Goal: Task Accomplishment & Management: Manage account settings

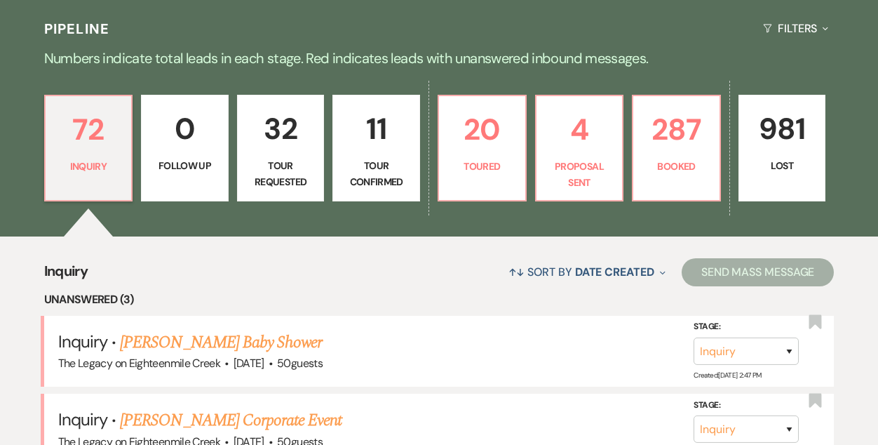
scroll to position [304, 0]
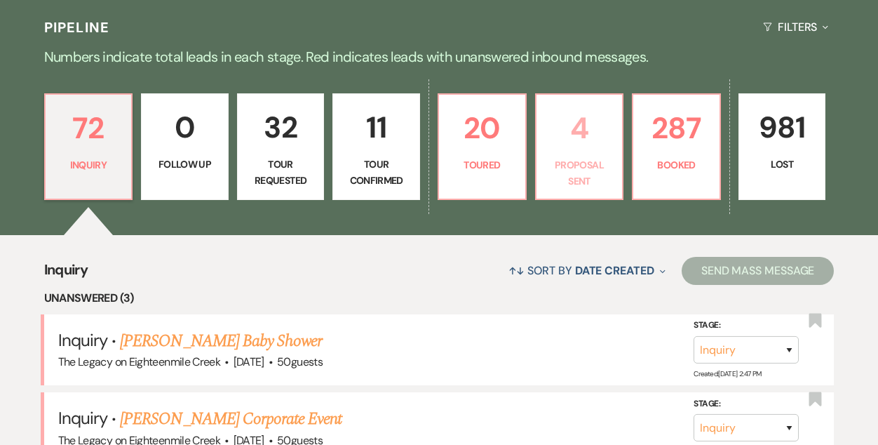
click at [581, 133] on p "4" at bounding box center [579, 127] width 69 height 47
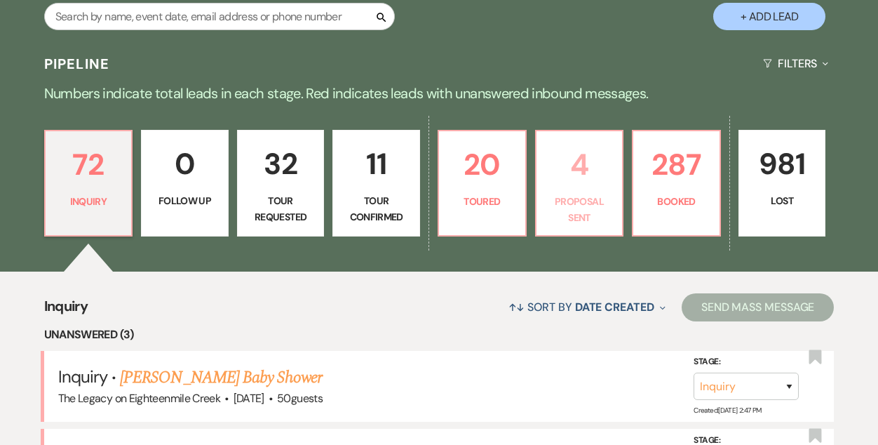
select select "6"
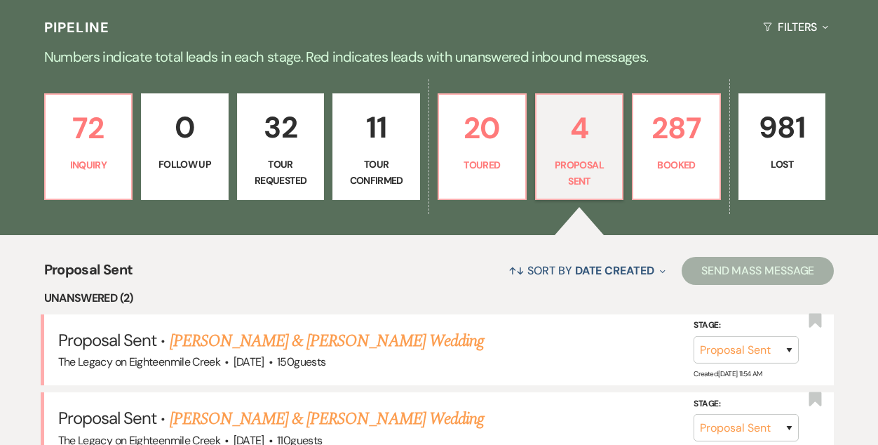
scroll to position [528, 0]
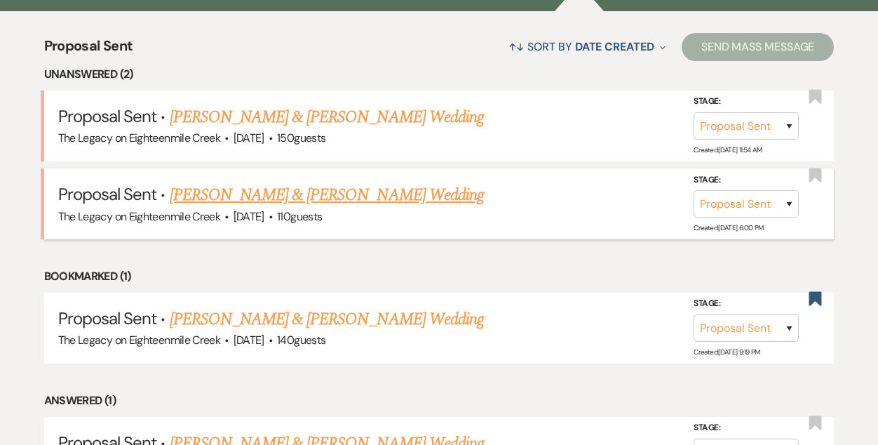
click at [341, 196] on link "[PERSON_NAME] & [PERSON_NAME] Wedding" at bounding box center [327, 194] width 314 height 25
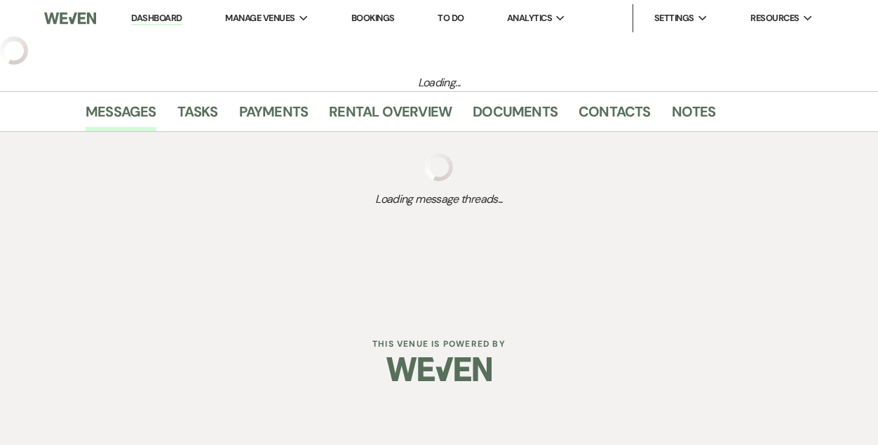
select select "6"
select select "5"
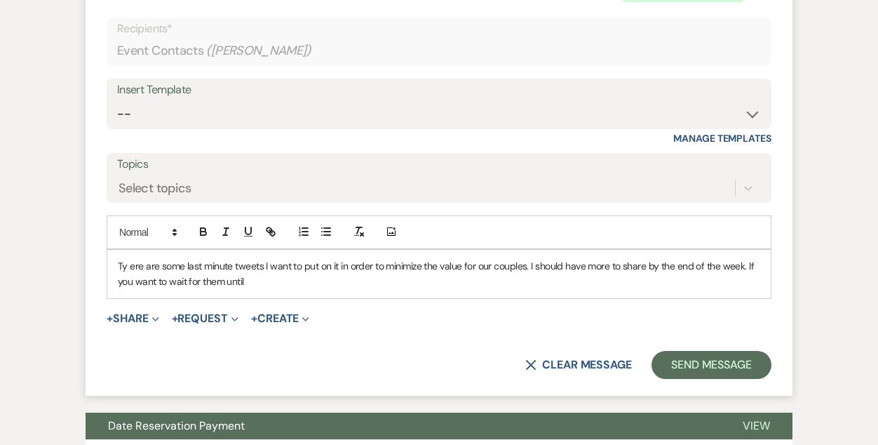
scroll to position [1735, 0]
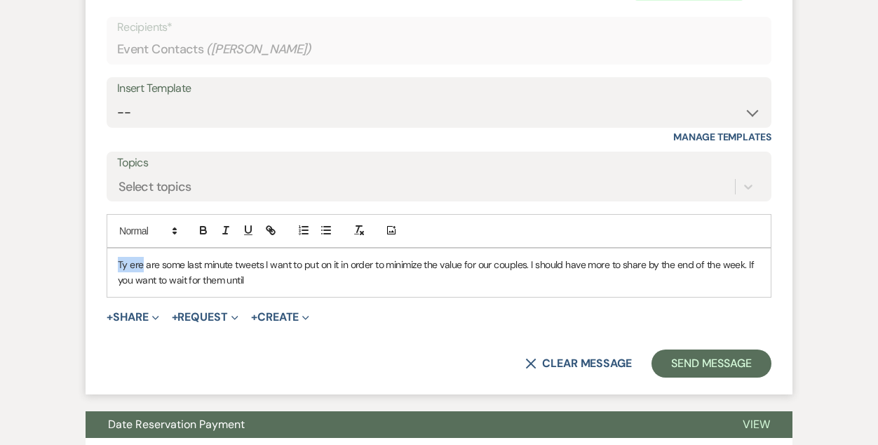
drag, startPoint x: 142, startPoint y: 264, endPoint x: 107, endPoint y: 264, distance: 35.1
click at [107, 264] on div "Ty ere are some last minute tweets I want to put on it in order to minimize the…" at bounding box center [438, 272] width 663 height 48
click at [264, 279] on p "There are some last minute tweets I want to put on it in order to minimize the …" at bounding box center [439, 273] width 642 height 32
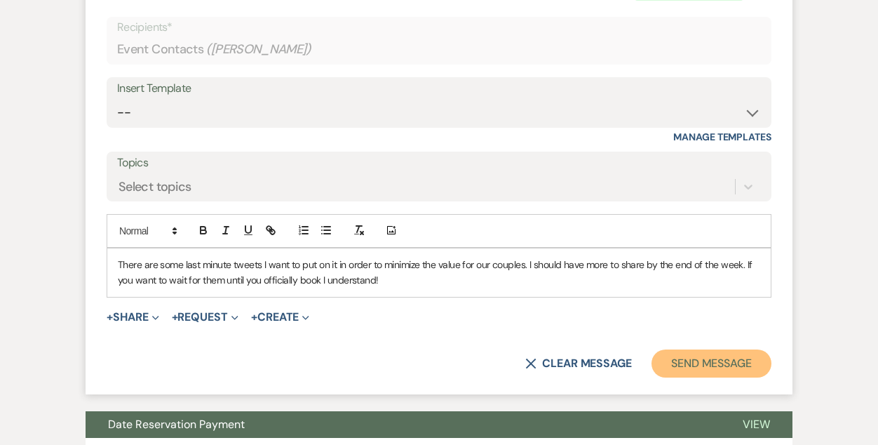
click at [664, 370] on button "Send Message" at bounding box center [711, 363] width 120 height 28
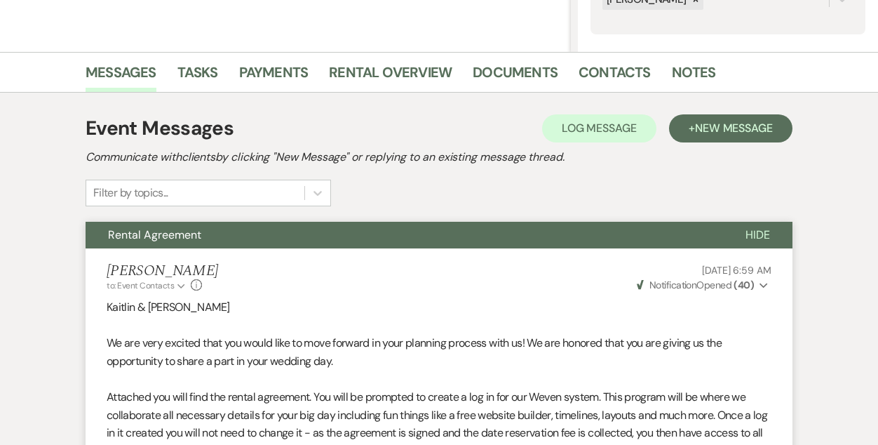
scroll to position [0, 0]
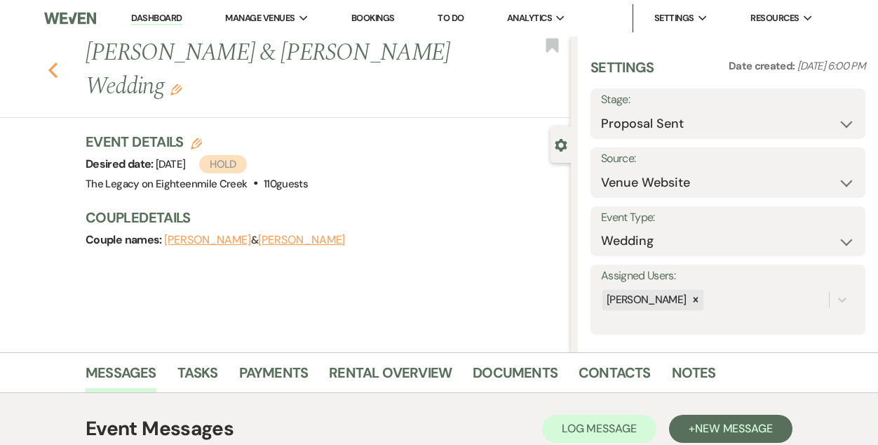
click at [52, 68] on use "button" at bounding box center [52, 69] width 9 height 15
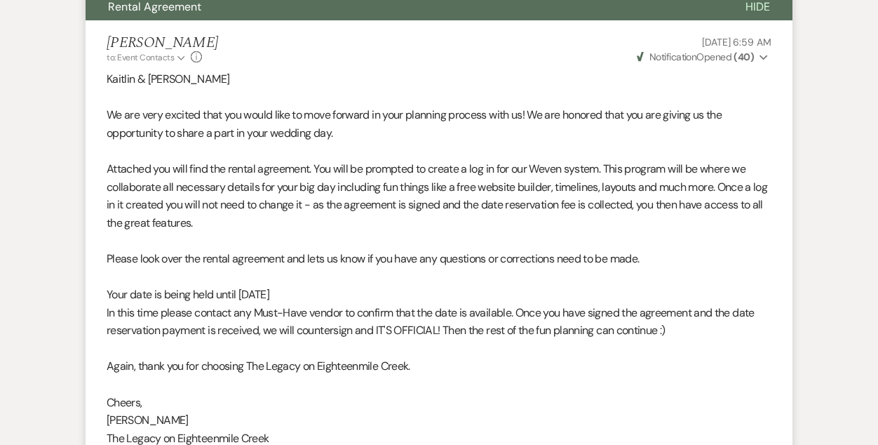
select select "6"
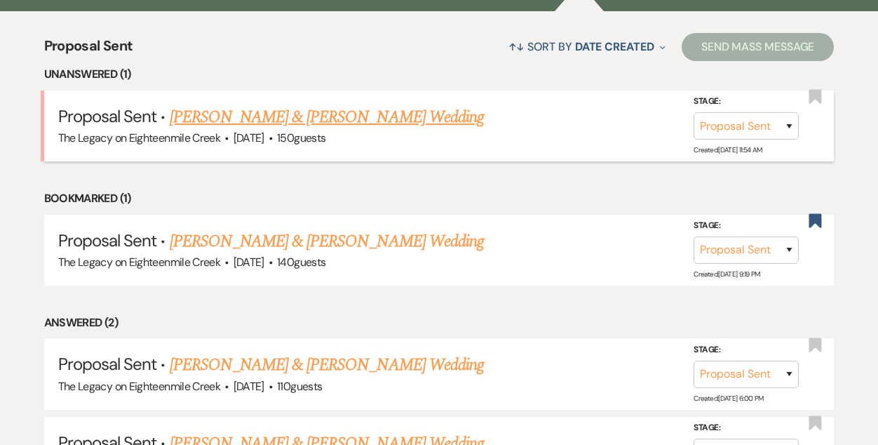
click at [307, 111] on link "[PERSON_NAME] & [PERSON_NAME] Wedding" at bounding box center [327, 116] width 314 height 25
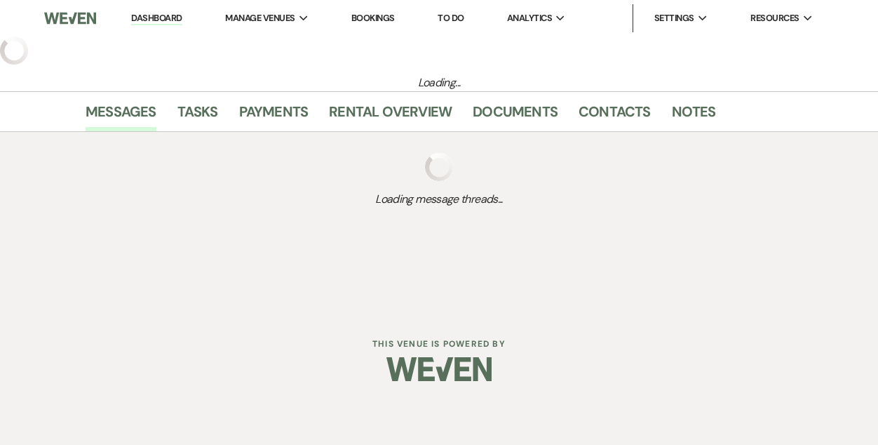
select select "6"
select select "5"
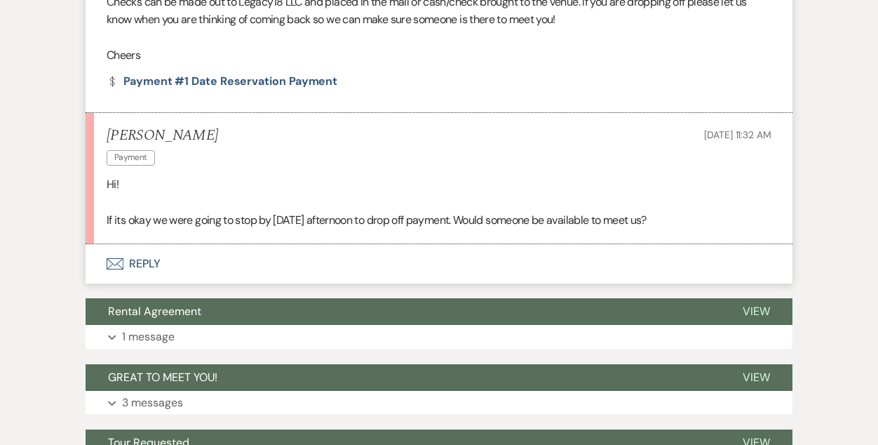
scroll to position [734, 0]
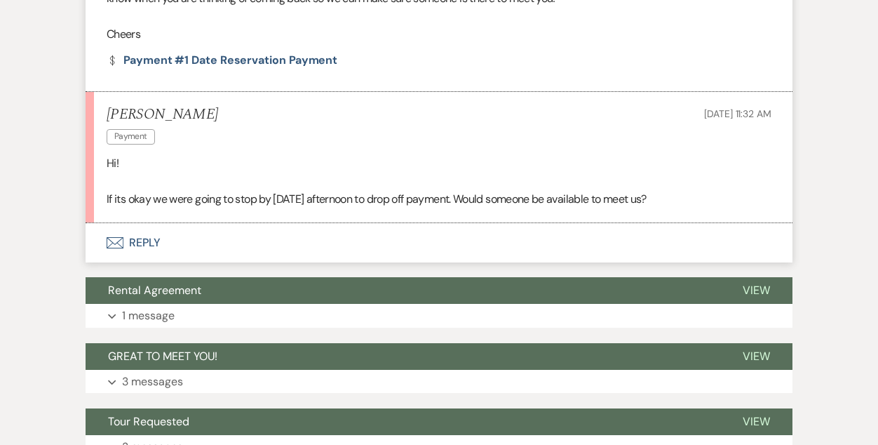
click at [137, 242] on button "Envelope Reply" at bounding box center [439, 242] width 707 height 39
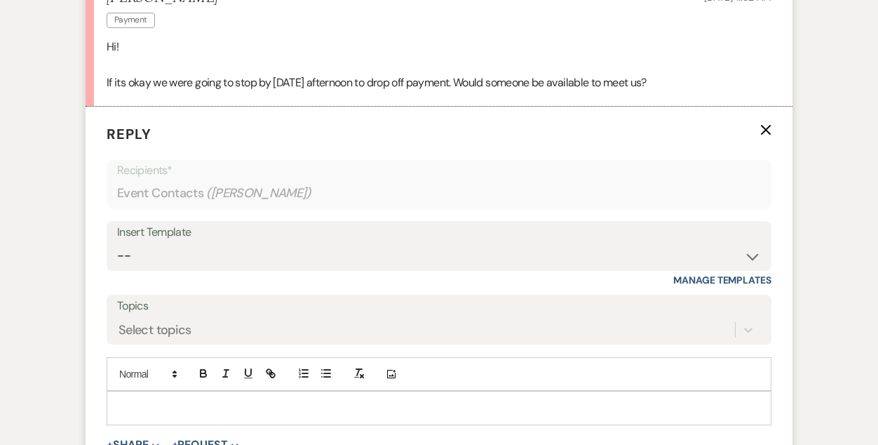
scroll to position [942, 0]
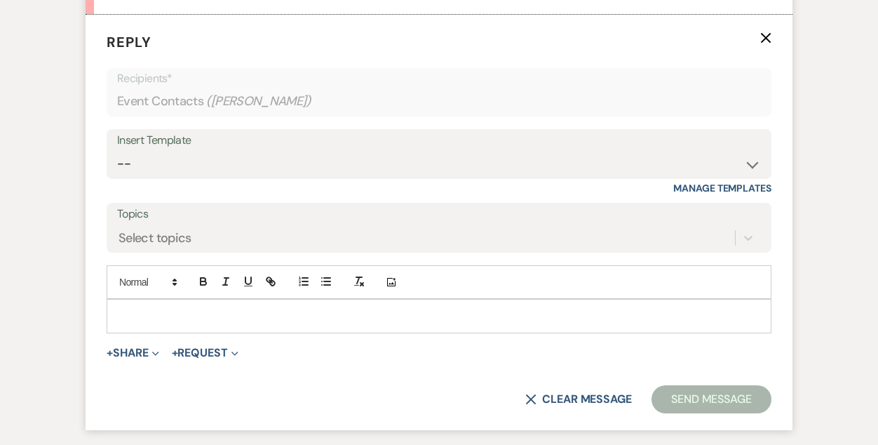
click at [215, 311] on p at bounding box center [439, 315] width 642 height 15
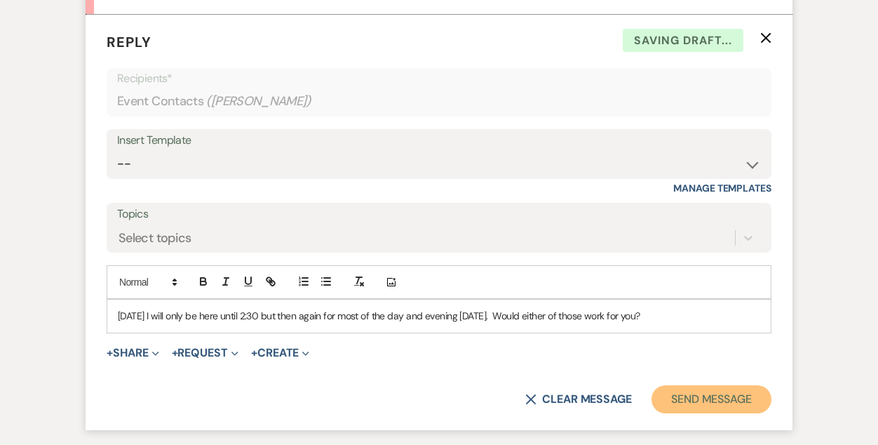
click at [689, 395] on button "Send Message" at bounding box center [711, 399] width 120 height 28
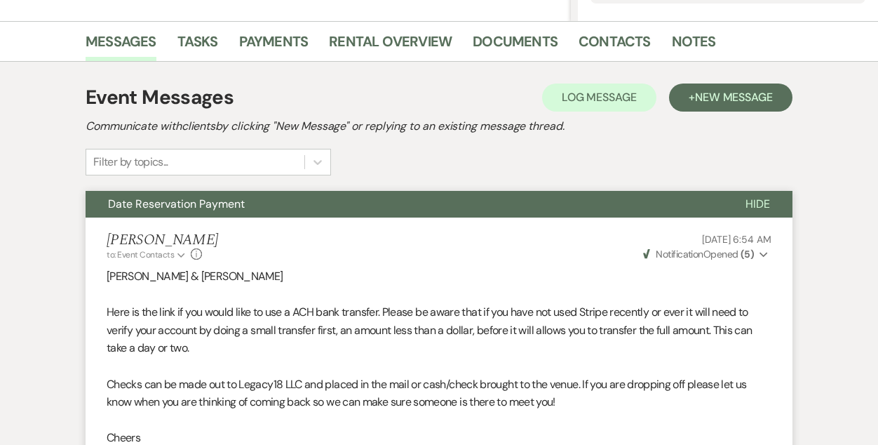
scroll to position [0, 0]
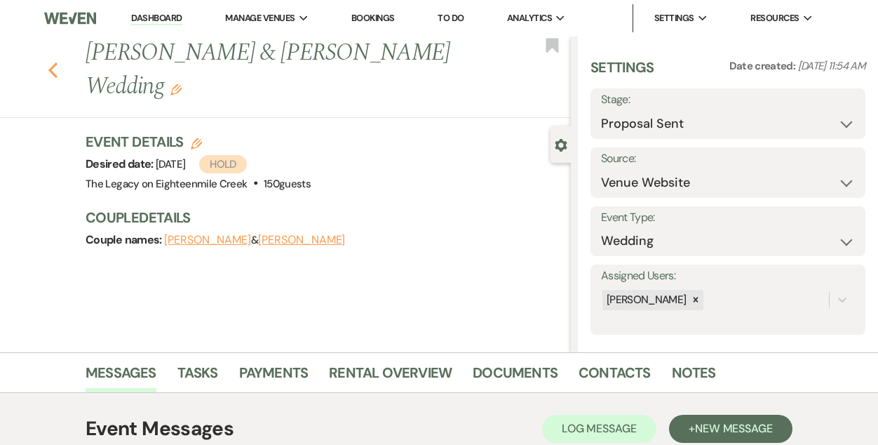
click at [55, 72] on icon "Previous" at bounding box center [53, 70] width 11 height 17
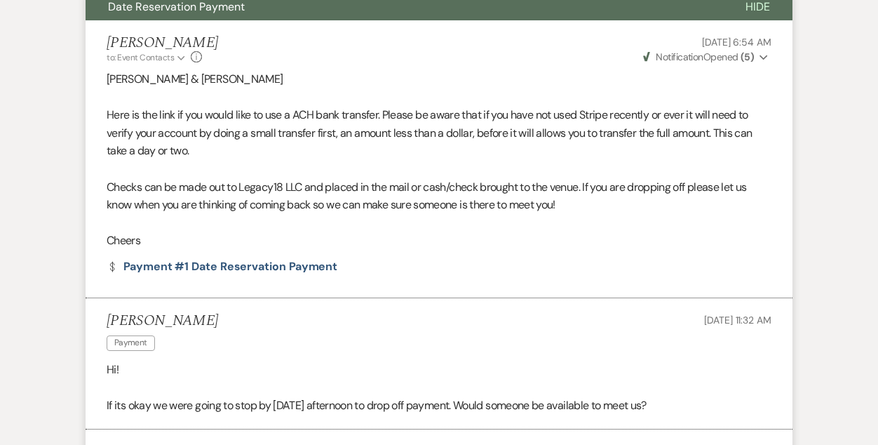
select select "6"
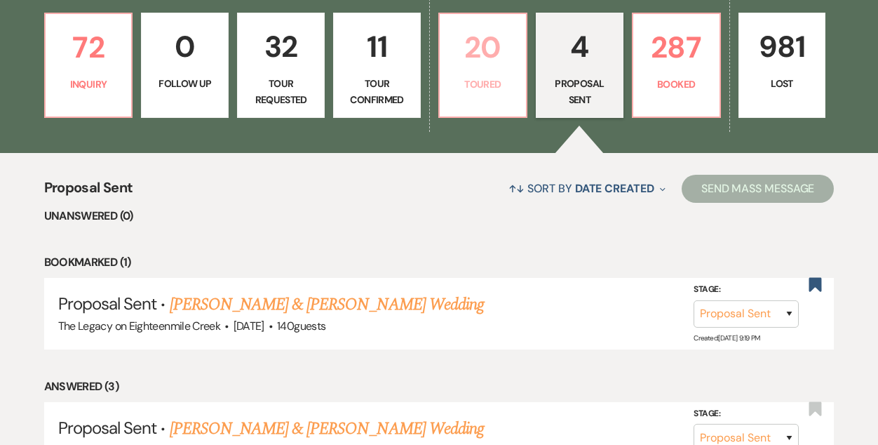
click at [473, 91] on p "Toured" at bounding box center [482, 83] width 69 height 15
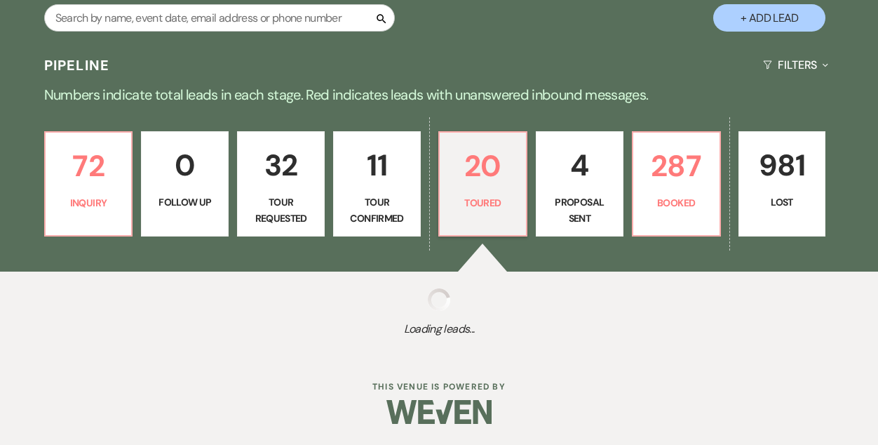
select select "5"
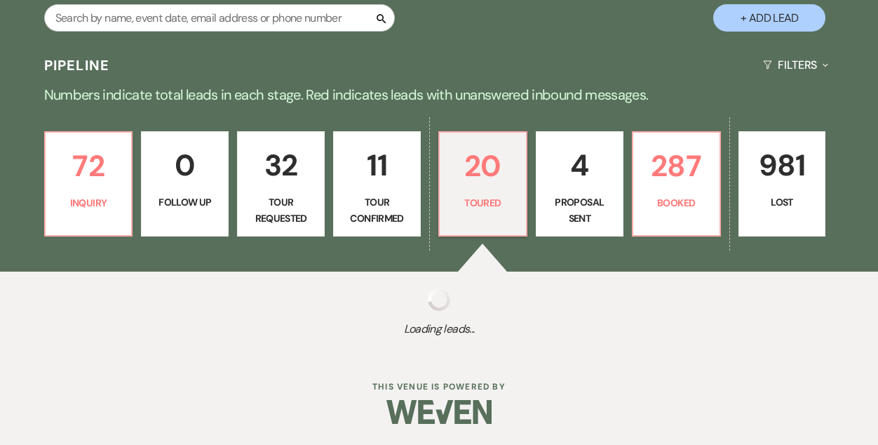
select select "5"
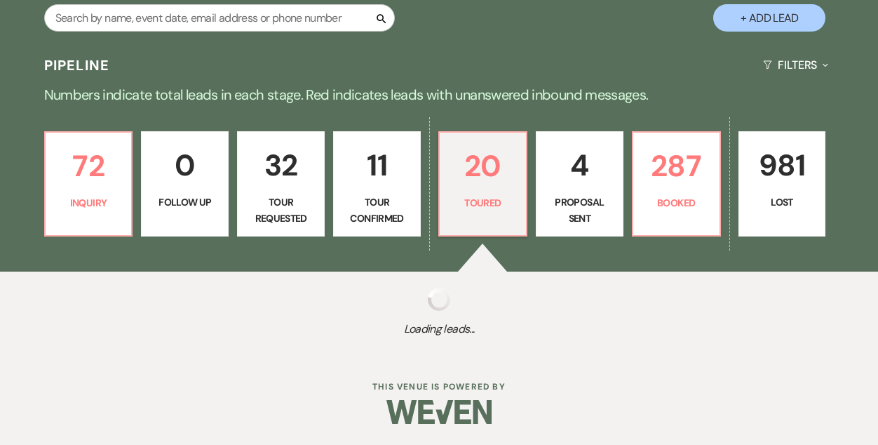
select select "5"
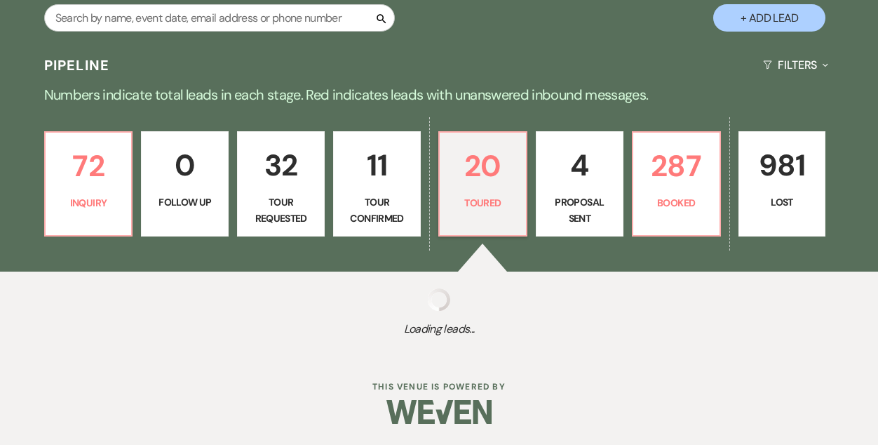
select select "5"
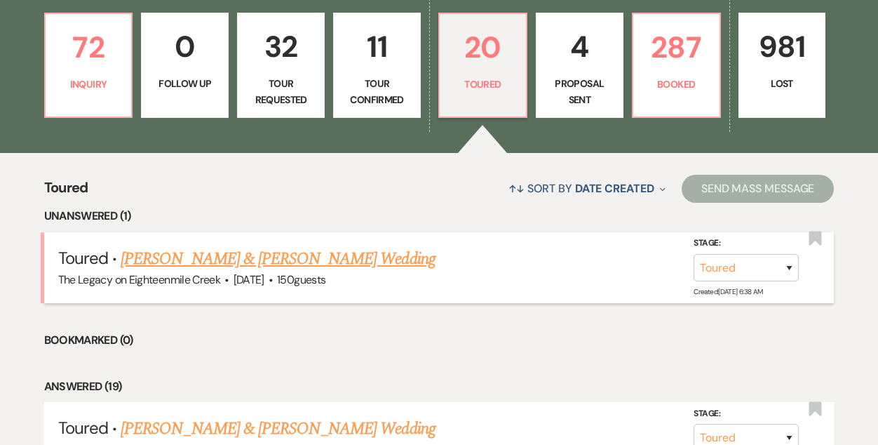
scroll to position [522, 0]
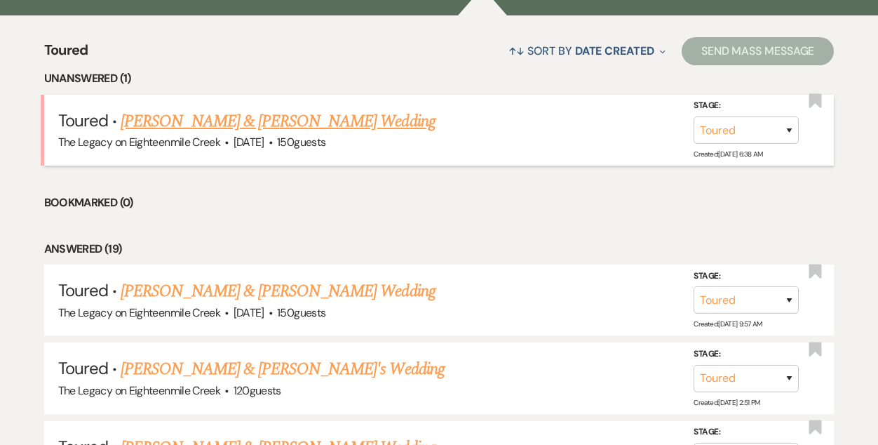
click at [196, 126] on link "[PERSON_NAME] & [PERSON_NAME] Wedding" at bounding box center [278, 121] width 314 height 25
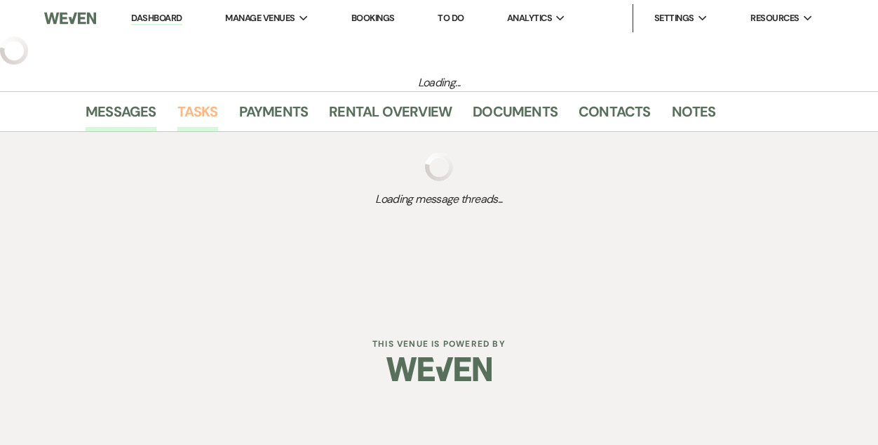
select select "5"
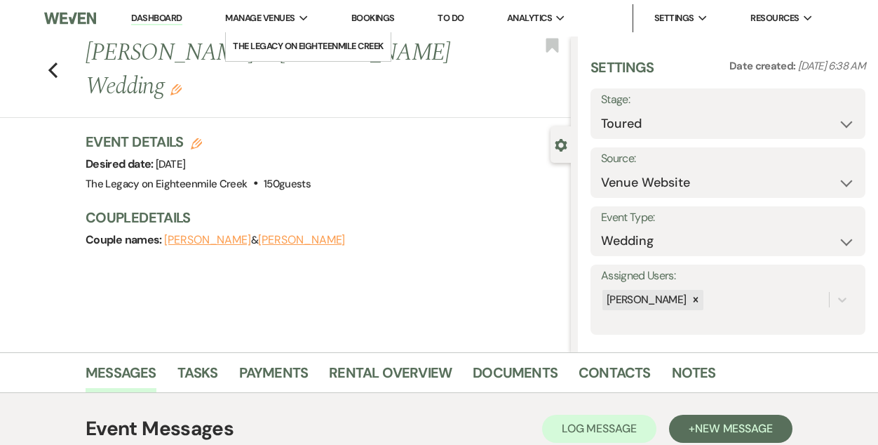
click at [286, 18] on span "Manage Venues" at bounding box center [259, 18] width 69 height 14
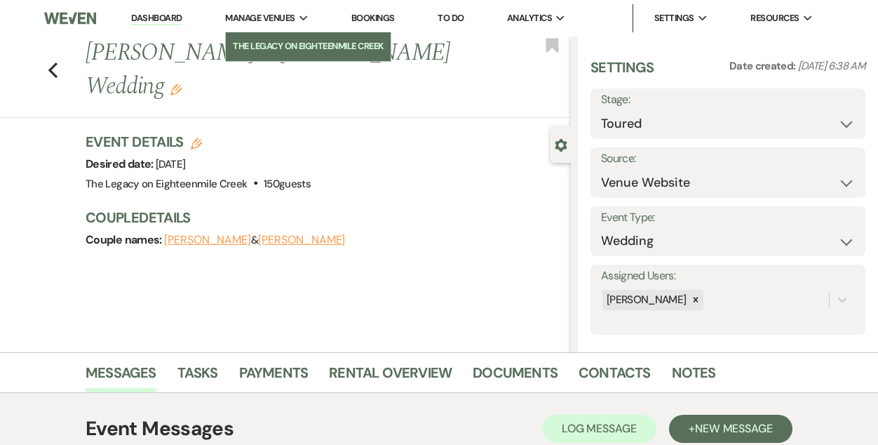
click at [293, 43] on li "The Legacy on Eighteenmile Creek" at bounding box center [308, 46] width 151 height 14
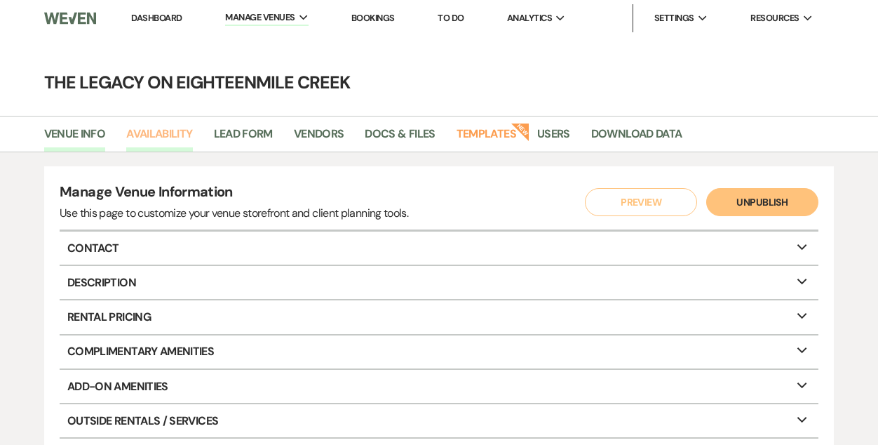
click at [158, 135] on link "Availability" at bounding box center [159, 138] width 66 height 27
select select "3"
select select "2026"
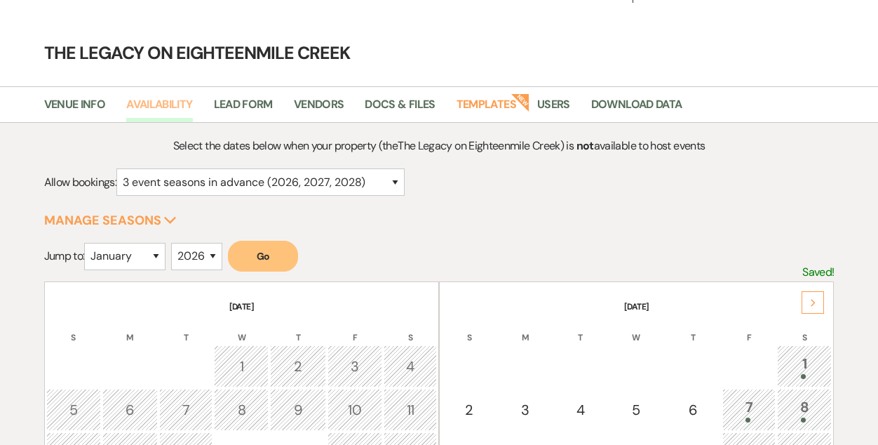
scroll to position [28, 0]
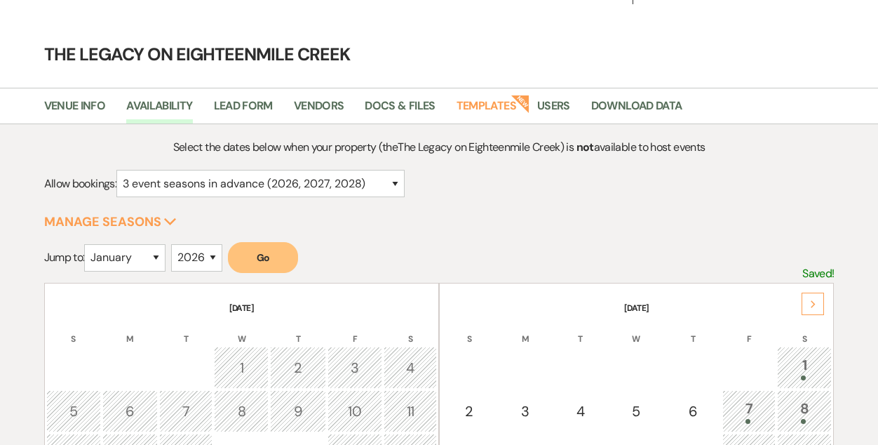
click at [259, 265] on button "Go" at bounding box center [263, 257] width 70 height 31
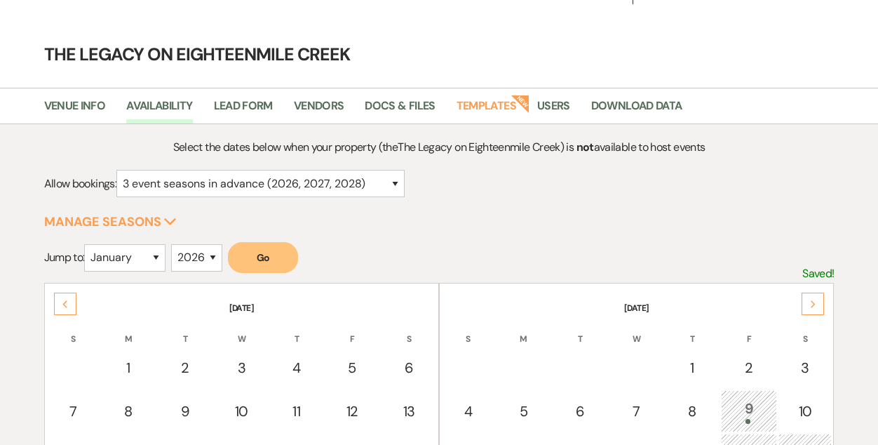
click at [820, 305] on div "Next" at bounding box center [812, 303] width 22 height 22
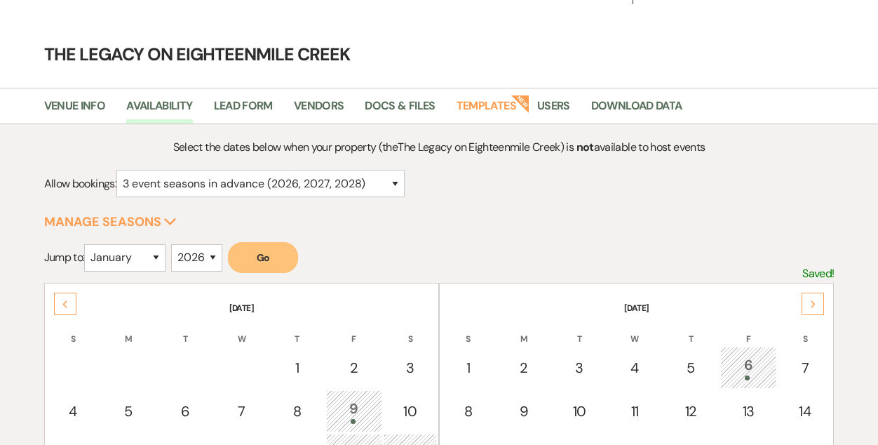
click at [820, 305] on div "Next" at bounding box center [812, 303] width 22 height 22
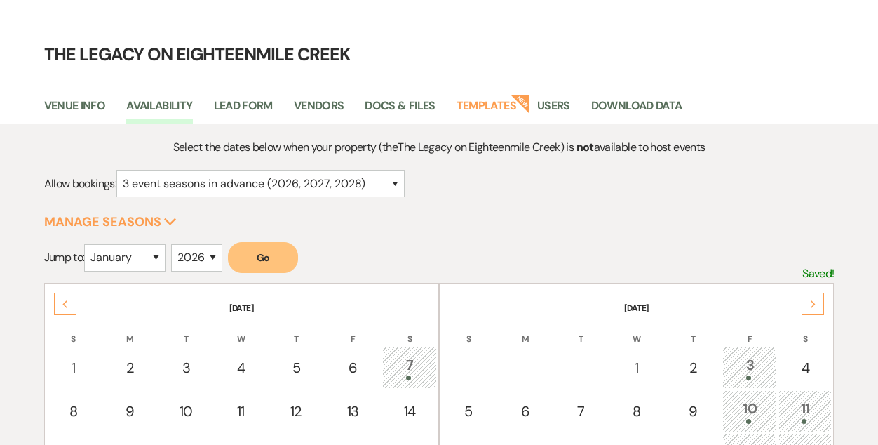
click at [820, 305] on div "Next" at bounding box center [812, 303] width 22 height 22
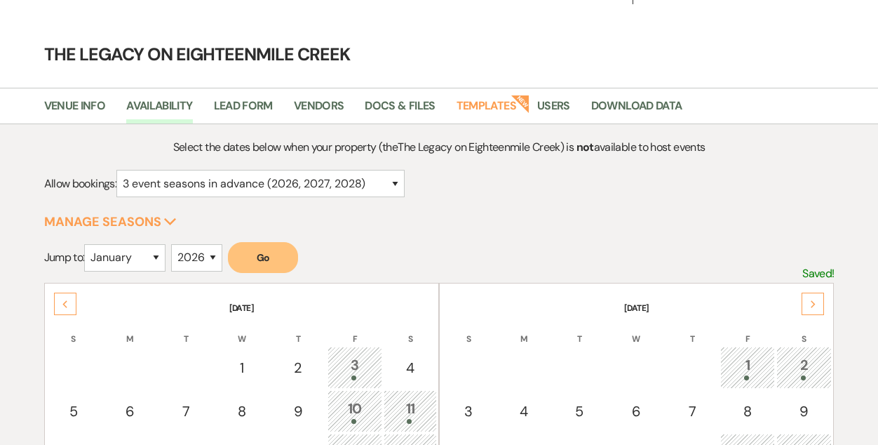
click at [820, 305] on div "Next" at bounding box center [812, 303] width 22 height 22
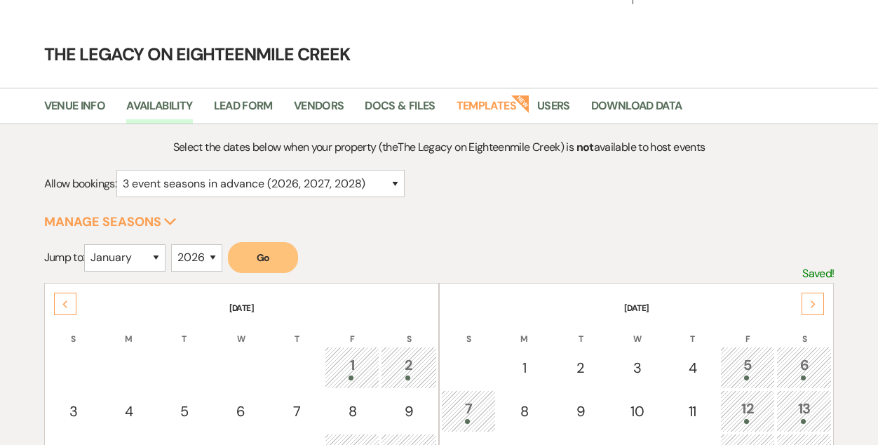
click at [820, 305] on div "Next" at bounding box center [812, 303] width 22 height 22
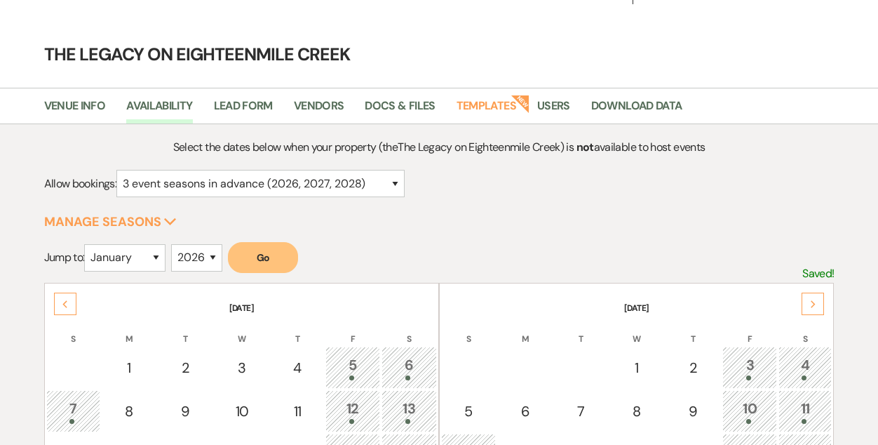
click at [820, 305] on div "Next" at bounding box center [812, 303] width 22 height 22
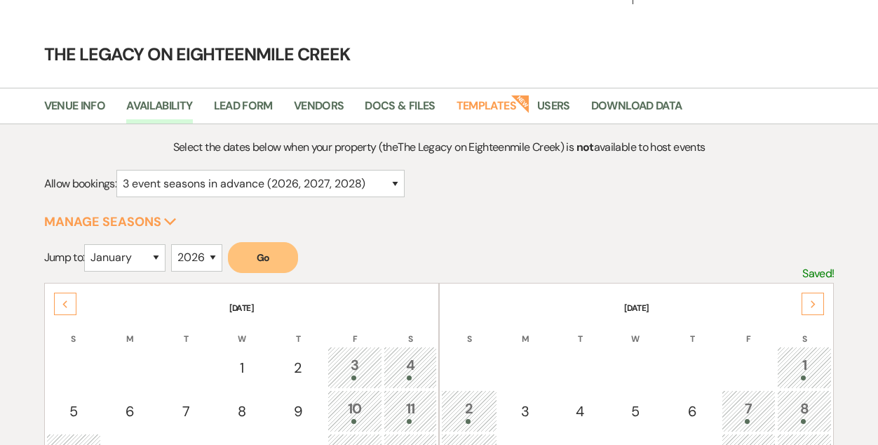
click at [820, 305] on div "Next" at bounding box center [812, 303] width 22 height 22
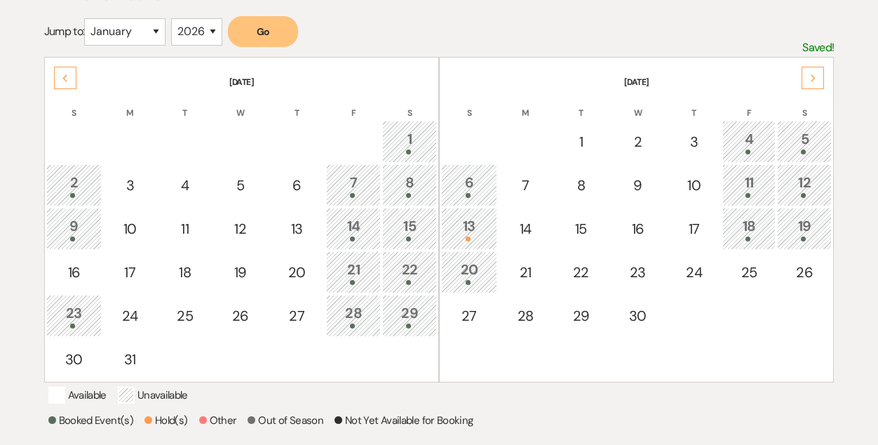
scroll to position [204, 0]
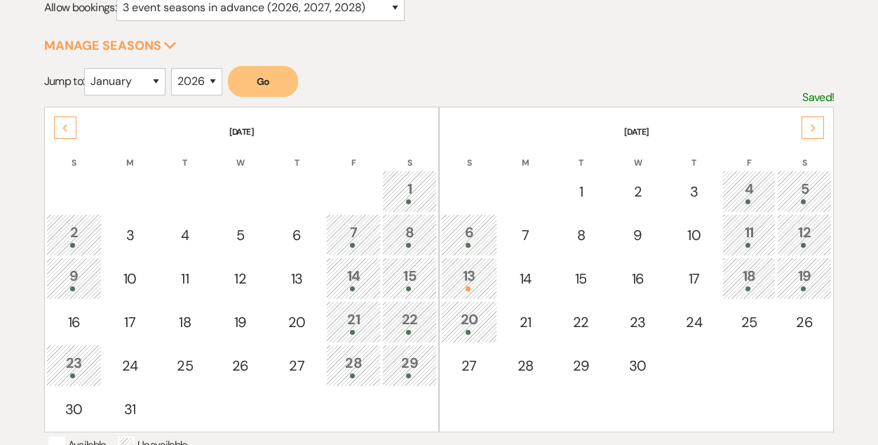
click at [460, 280] on div "13" at bounding box center [469, 278] width 41 height 26
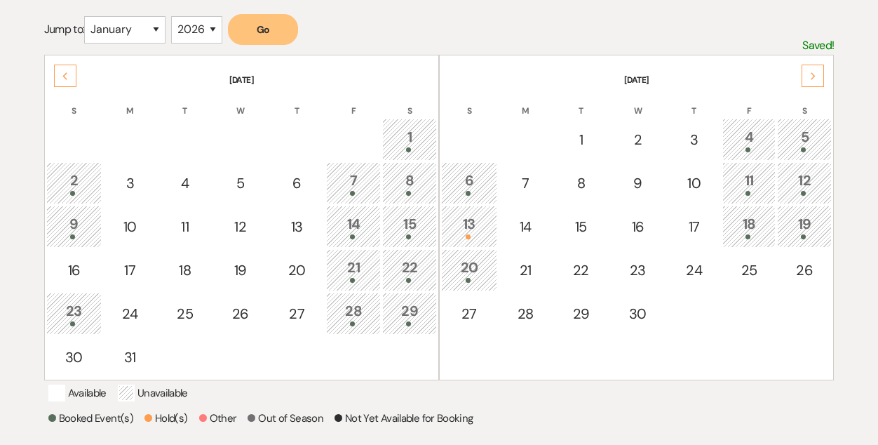
scroll to position [252, 0]
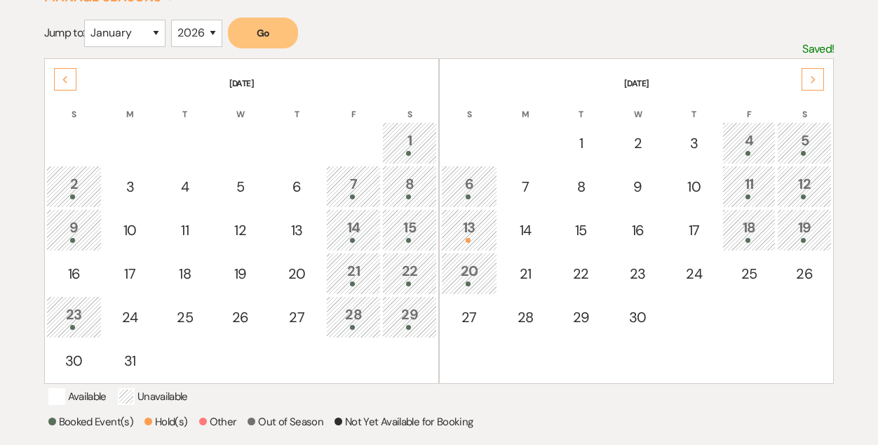
click at [816, 81] on icon "Next" at bounding box center [813, 80] width 7 height 8
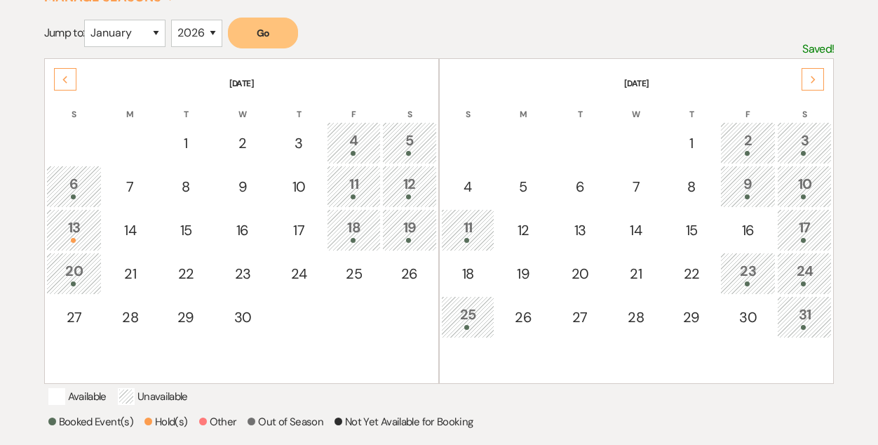
scroll to position [0, 0]
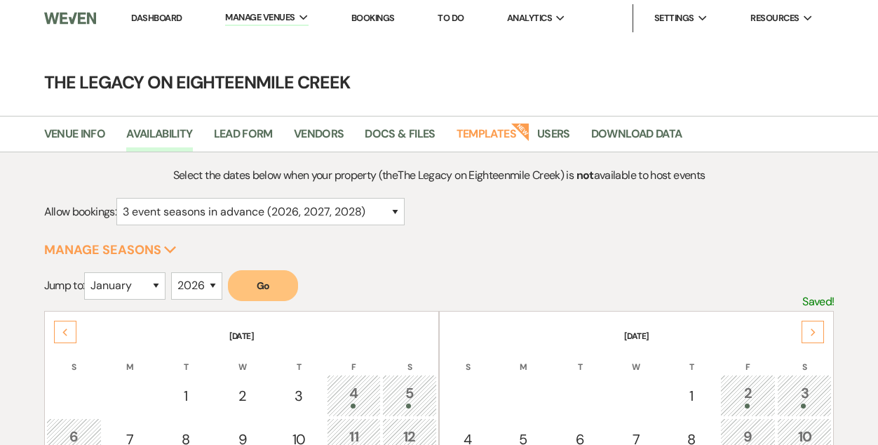
click at [136, 14] on link "Dashboard" at bounding box center [156, 18] width 50 height 12
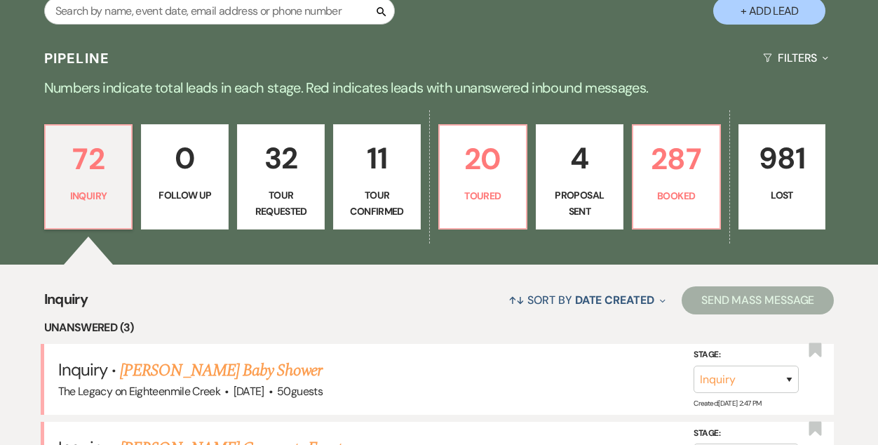
scroll to position [272, 0]
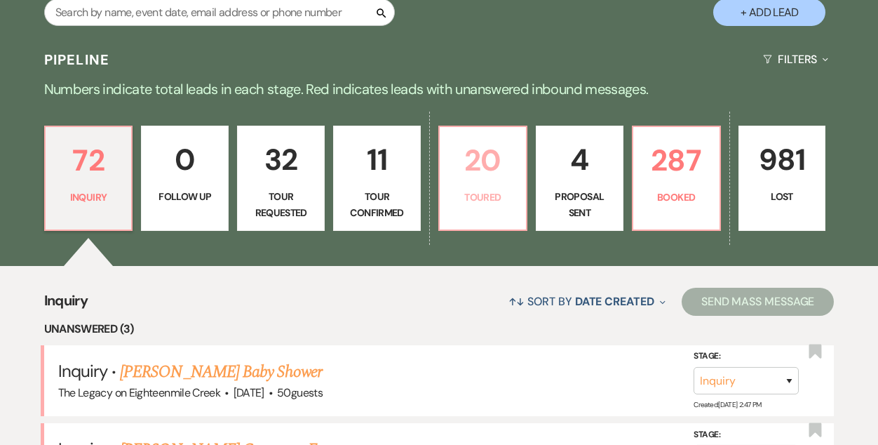
click at [456, 175] on p "20" at bounding box center [482, 160] width 69 height 47
select select "5"
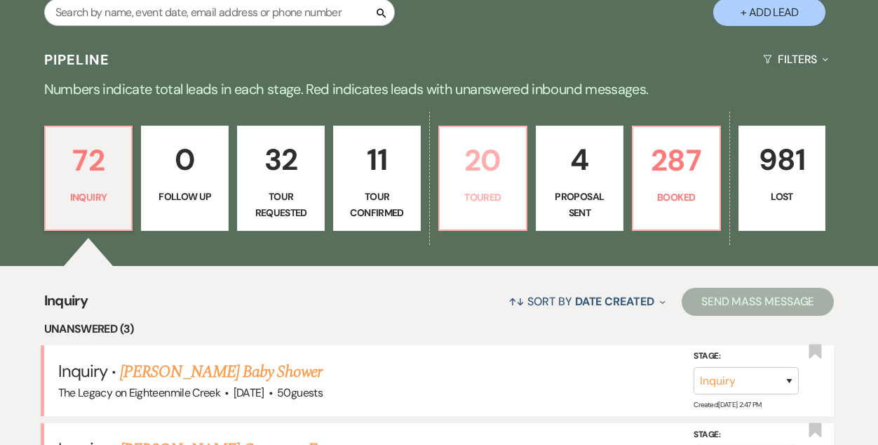
select select "5"
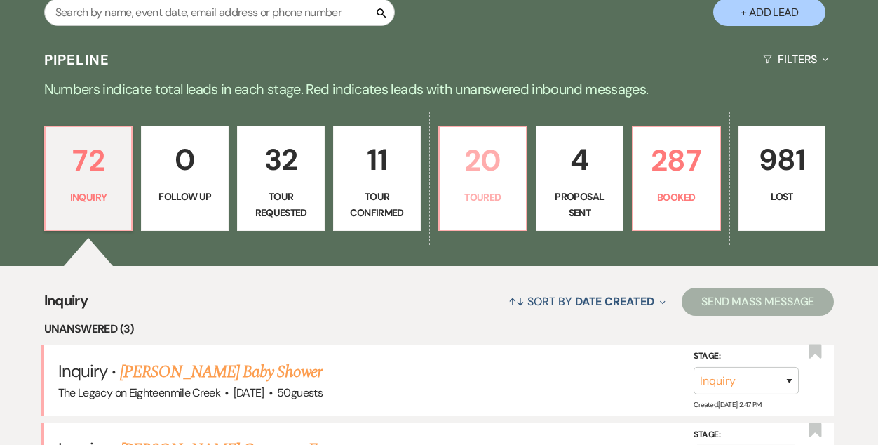
select select "5"
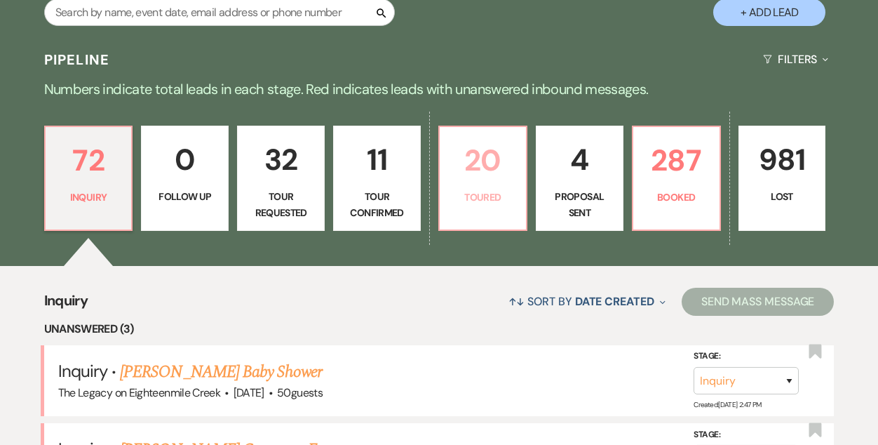
select select "5"
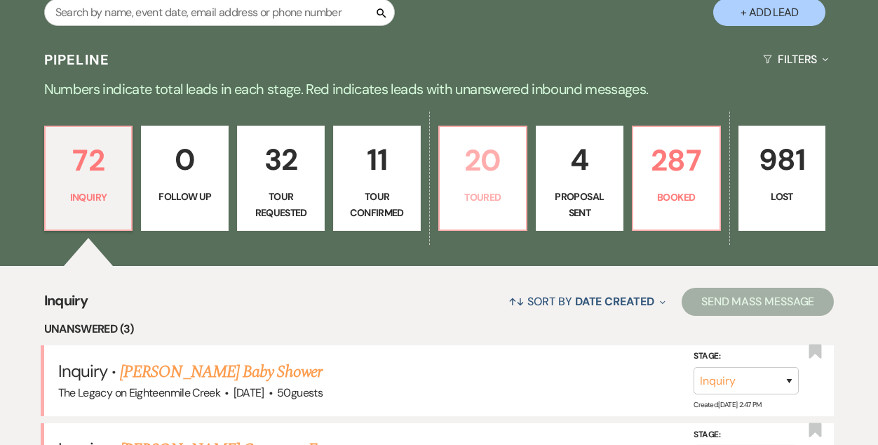
select select "5"
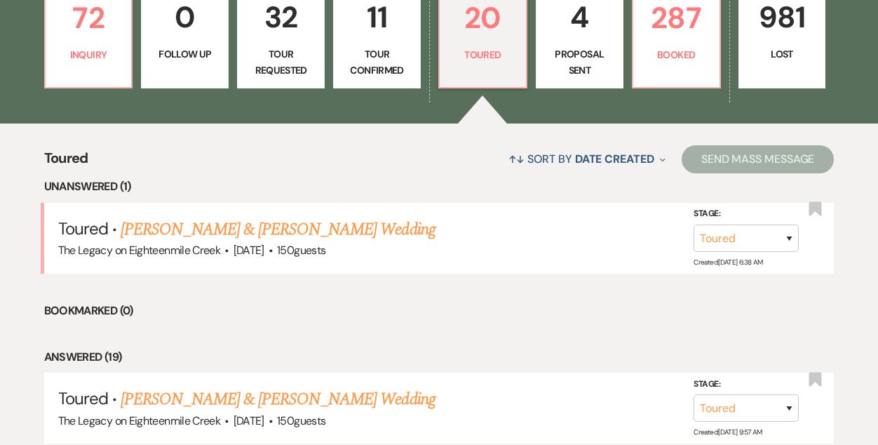
scroll to position [453, 0]
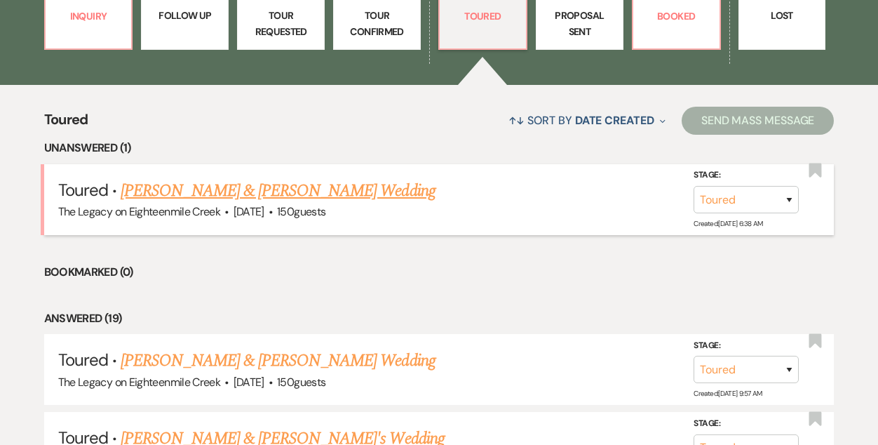
click at [222, 194] on link "[PERSON_NAME] & [PERSON_NAME] Wedding" at bounding box center [278, 190] width 314 height 25
select select "5"
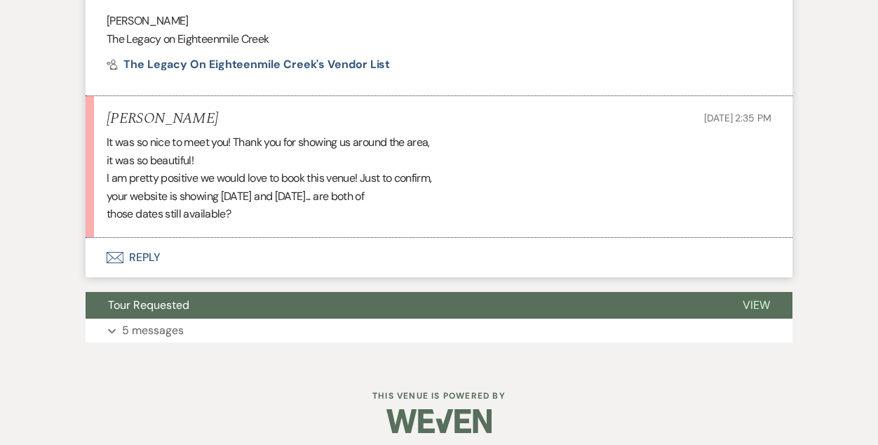
scroll to position [1170, 0]
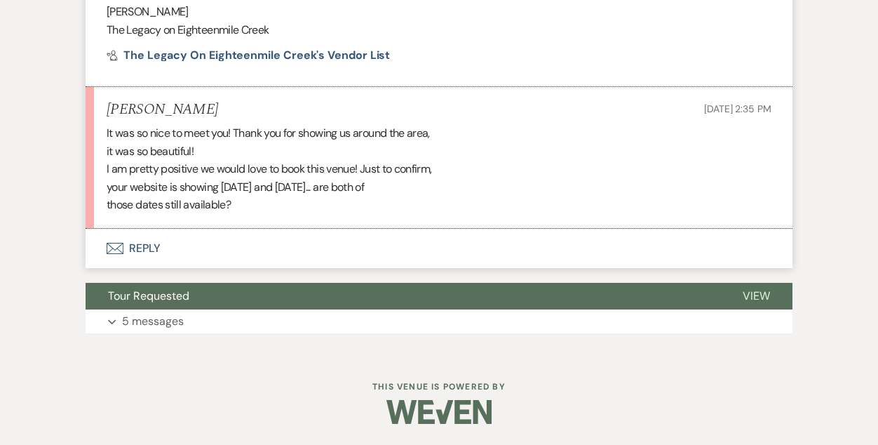
click at [150, 248] on button "Envelope Reply" at bounding box center [439, 248] width 707 height 39
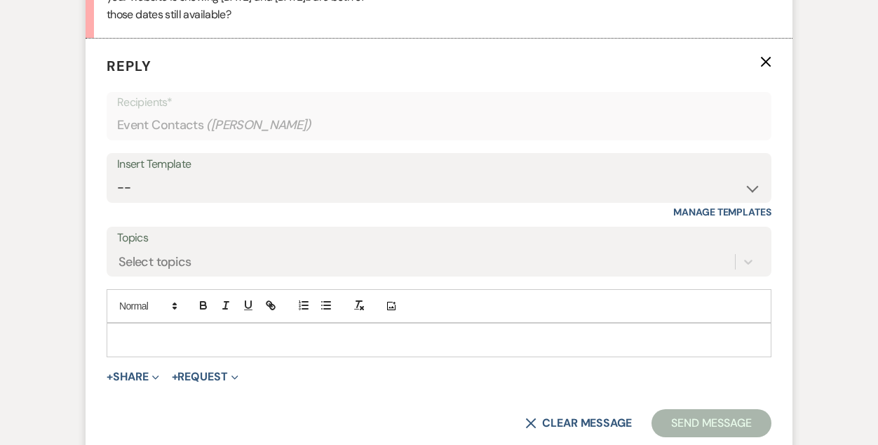
scroll to position [1383, 0]
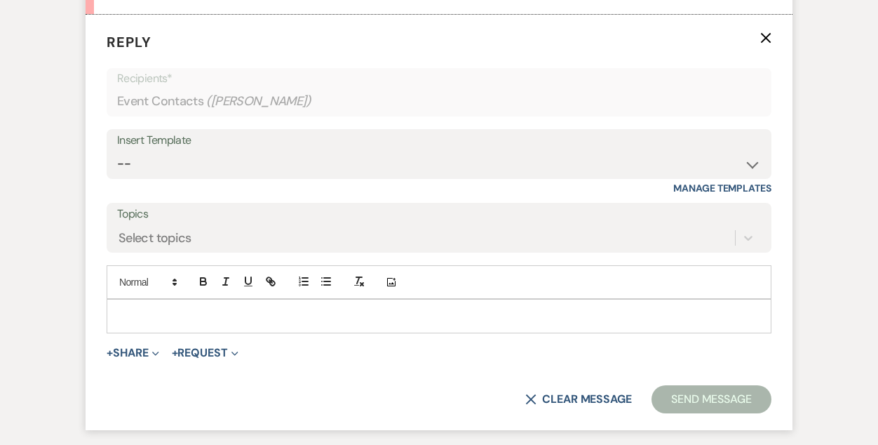
click at [226, 310] on p at bounding box center [439, 315] width 642 height 15
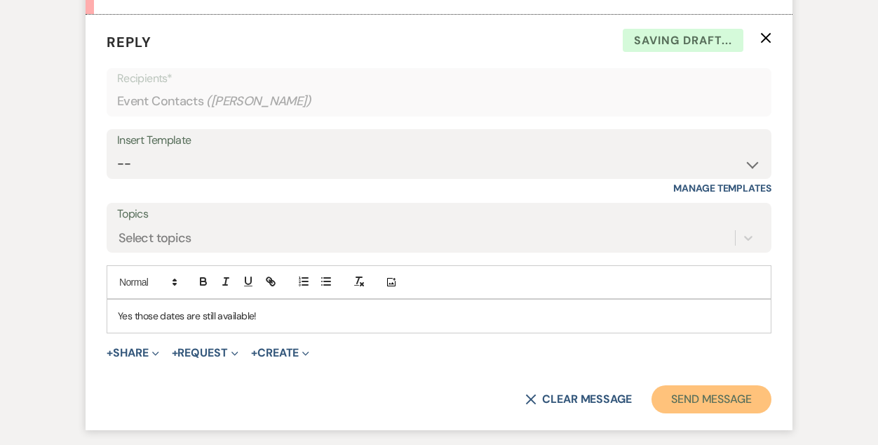
click at [707, 394] on button "Send Message" at bounding box center [711, 399] width 120 height 28
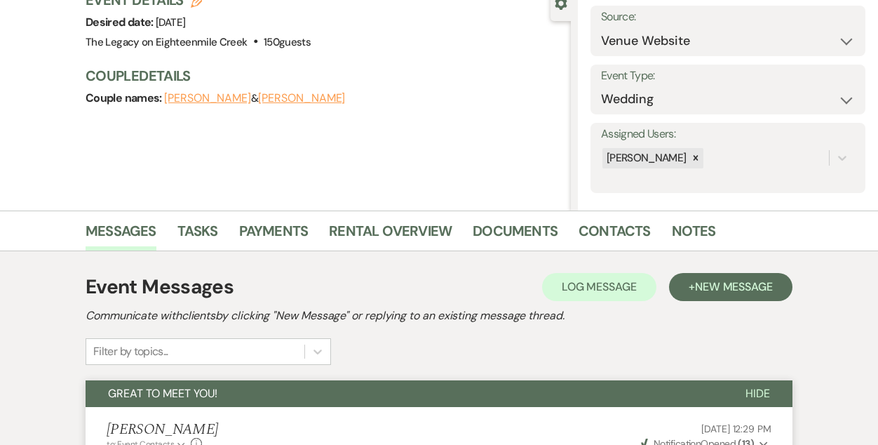
scroll to position [0, 0]
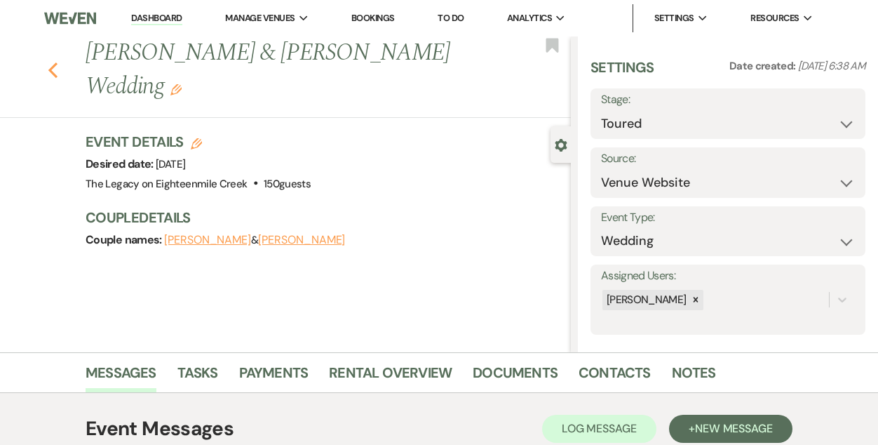
click at [53, 62] on use "button" at bounding box center [52, 69] width 9 height 15
select select "5"
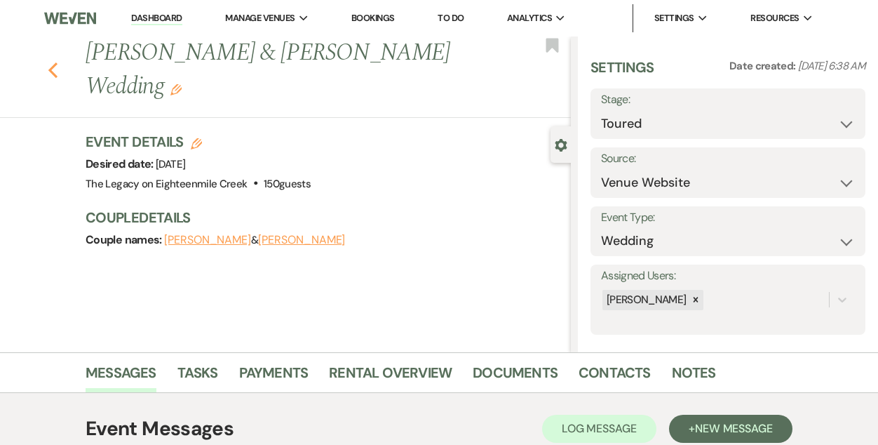
select select "5"
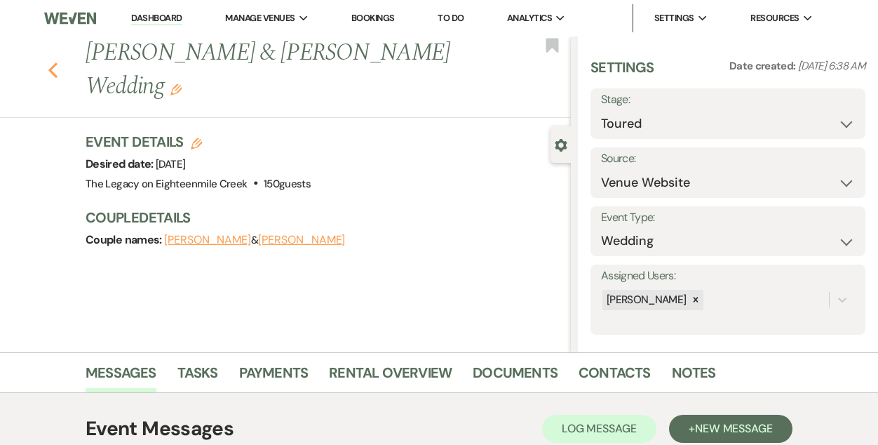
select select "5"
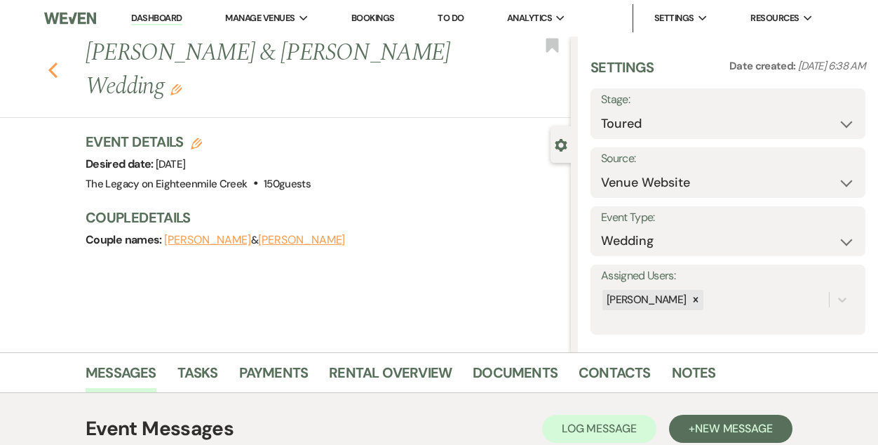
select select "5"
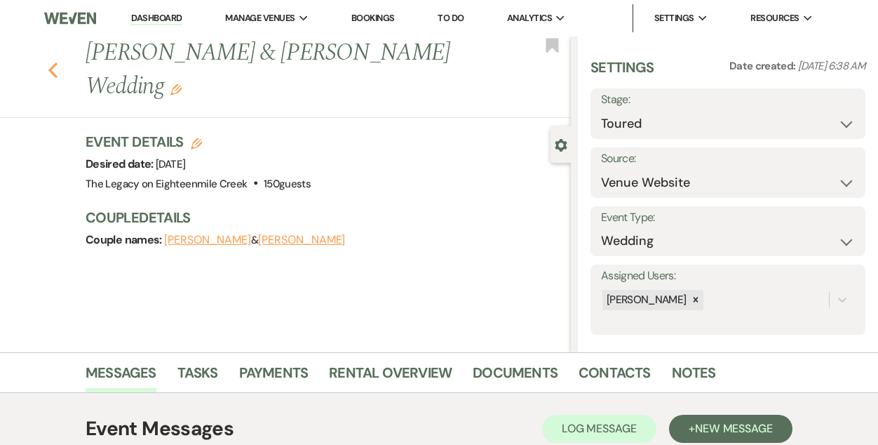
select select "5"
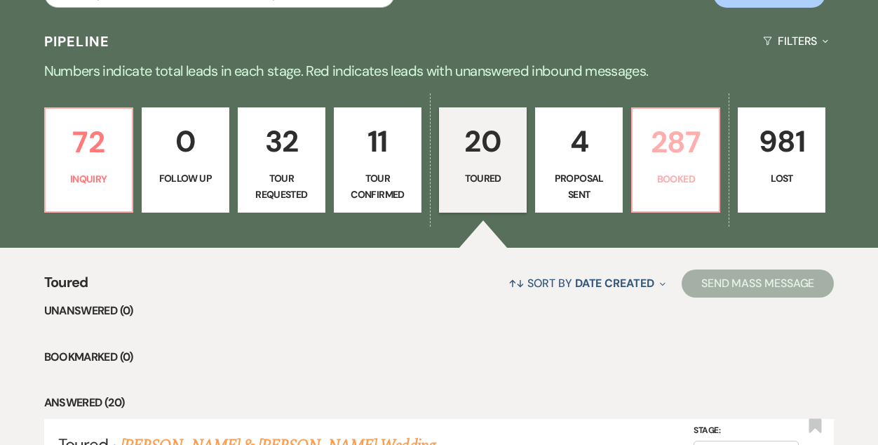
click at [670, 134] on p "287" at bounding box center [675, 141] width 69 height 47
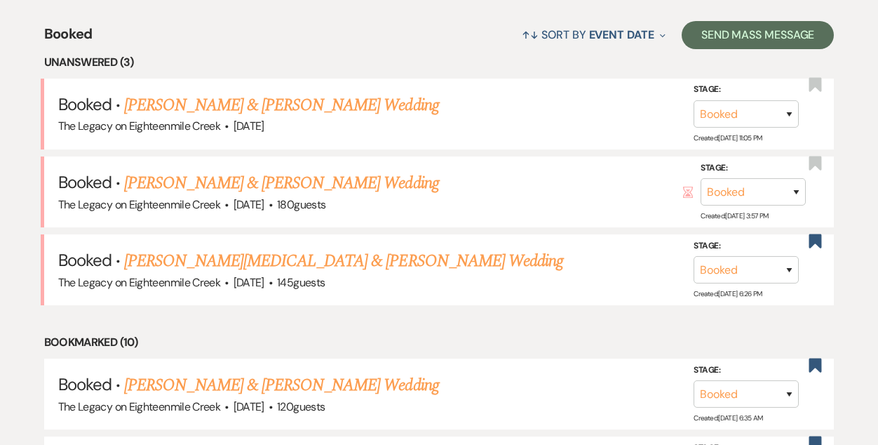
scroll to position [541, 0]
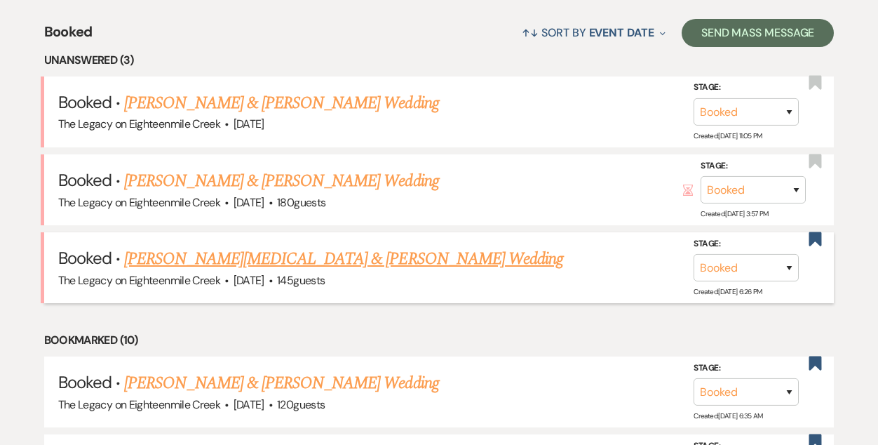
click at [259, 262] on link "[PERSON_NAME][MEDICAL_DATA] & [PERSON_NAME] Wedding" at bounding box center [343, 258] width 439 height 25
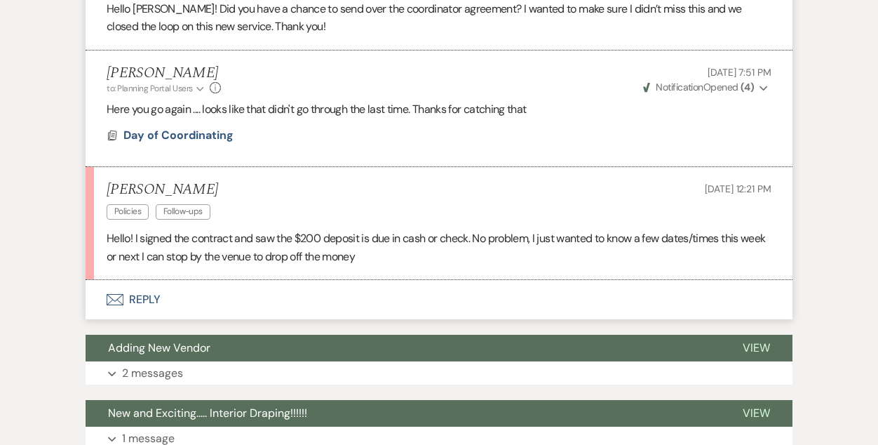
scroll to position [1812, 0]
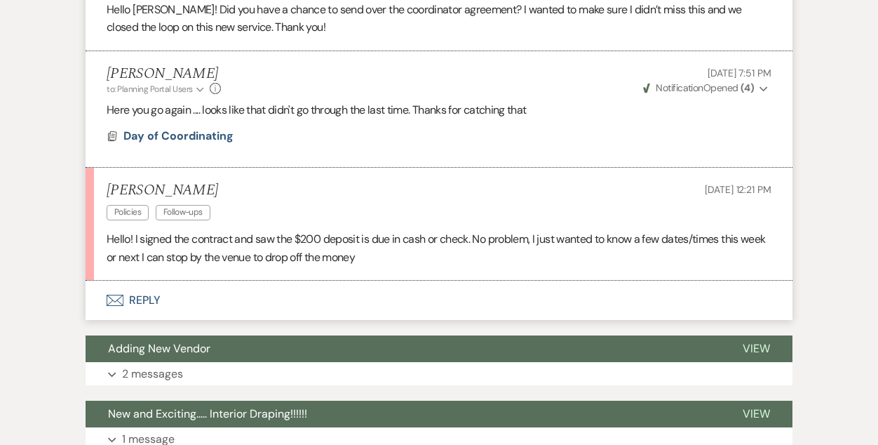
click at [139, 280] on button "Envelope Reply" at bounding box center [439, 299] width 707 height 39
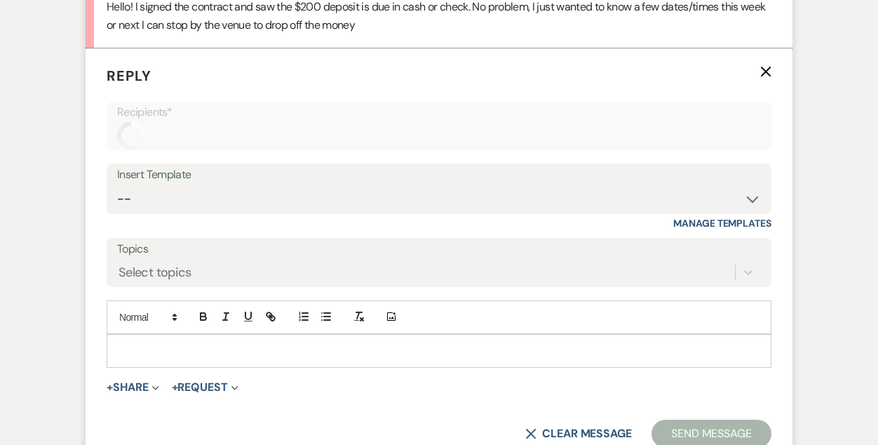
scroll to position [2045, 0]
click at [287, 342] on p at bounding box center [439, 349] width 642 height 15
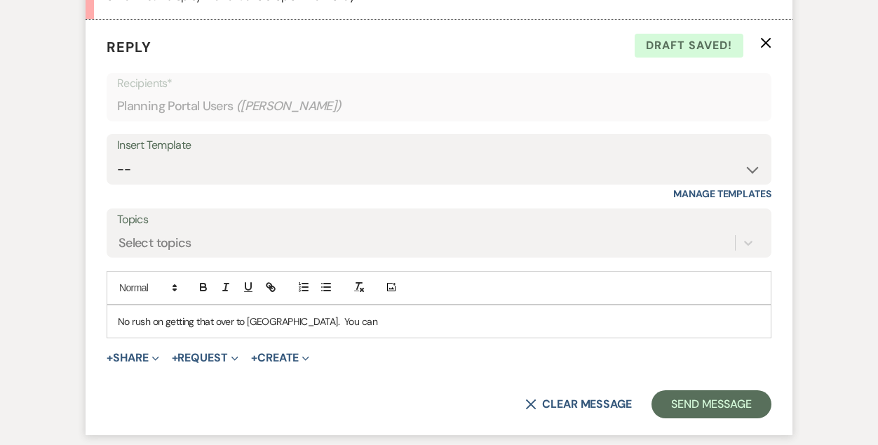
scroll to position [2082, 0]
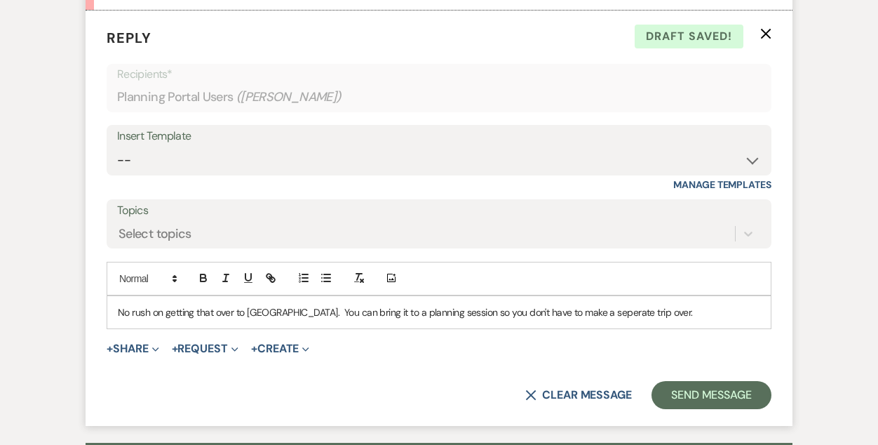
click at [553, 304] on p "No rush on getting that over to [GEOGRAPHIC_DATA]. You can bring it to a planni…" at bounding box center [439, 311] width 642 height 15
click at [618, 304] on p "No rush on getting that over to [GEOGRAPHIC_DATA]. You can bring it to a planni…" at bounding box center [439, 311] width 642 height 15
click at [683, 381] on button "Send Message" at bounding box center [711, 395] width 120 height 28
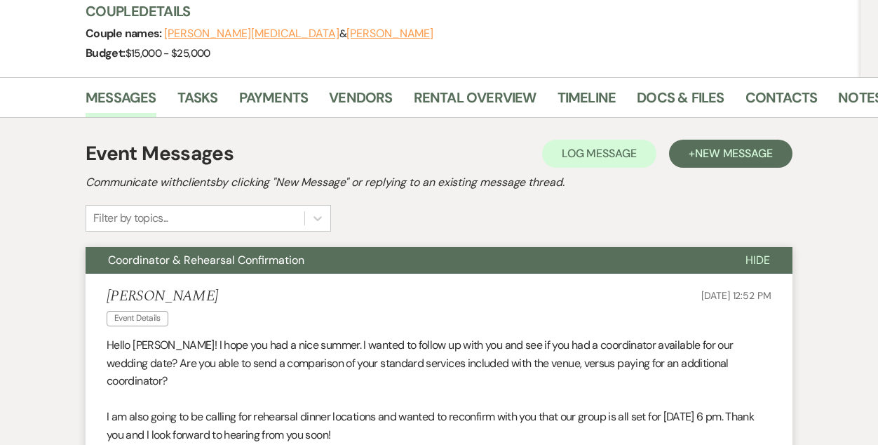
scroll to position [0, 0]
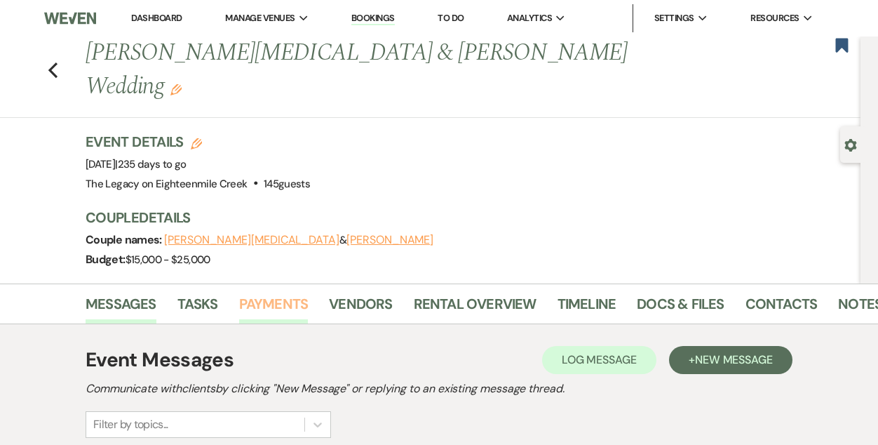
click at [266, 292] on link "Payments" at bounding box center [273, 307] width 69 height 31
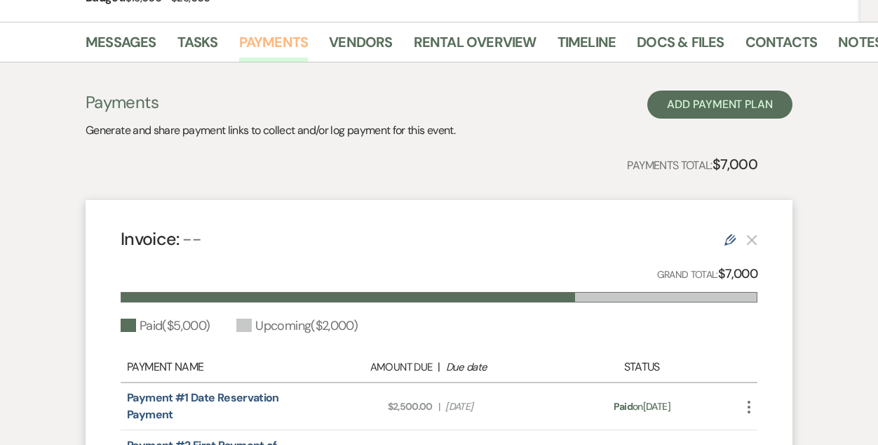
scroll to position [264, 0]
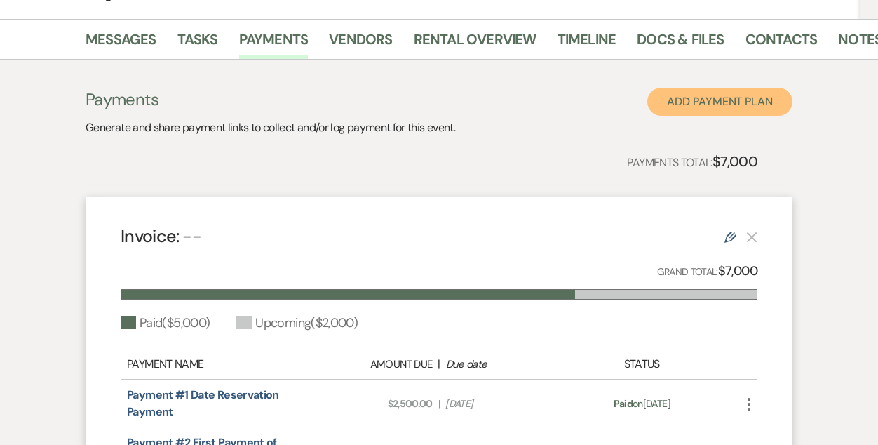
click at [693, 88] on button "Add Payment Plan" at bounding box center [719, 102] width 145 height 28
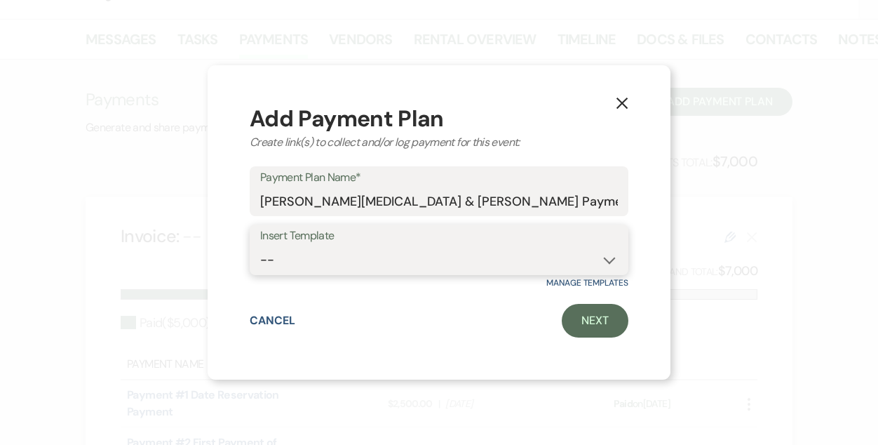
click at [415, 259] on select "-- [DATE] weddings [DATE] Wedding Day of Coordinating" at bounding box center [439, 259] width 358 height 27
select select "310"
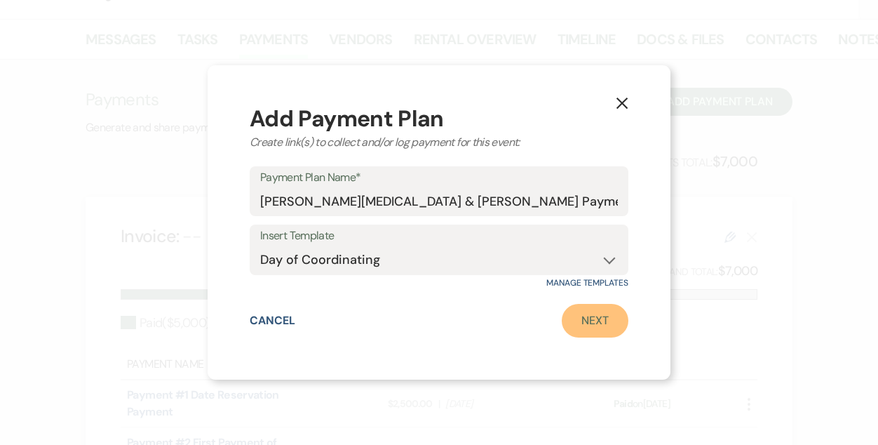
click at [597, 316] on link "Next" at bounding box center [595, 321] width 67 height 34
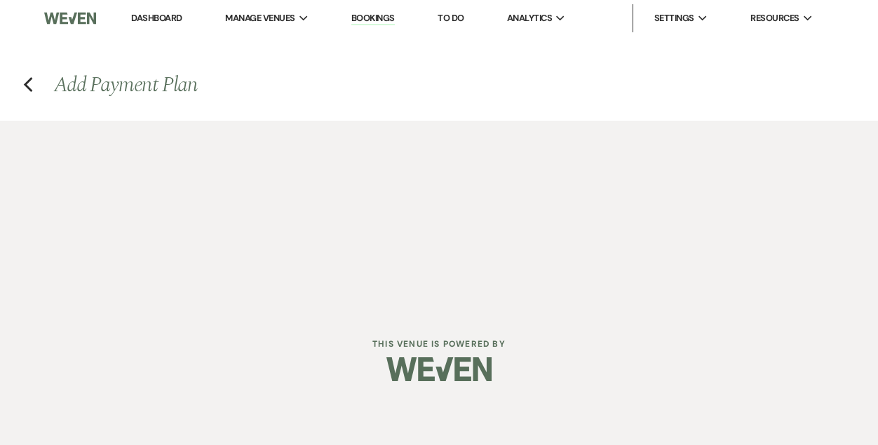
select select "2"
select select "flat"
select select "true"
select select "client"
select select "days"
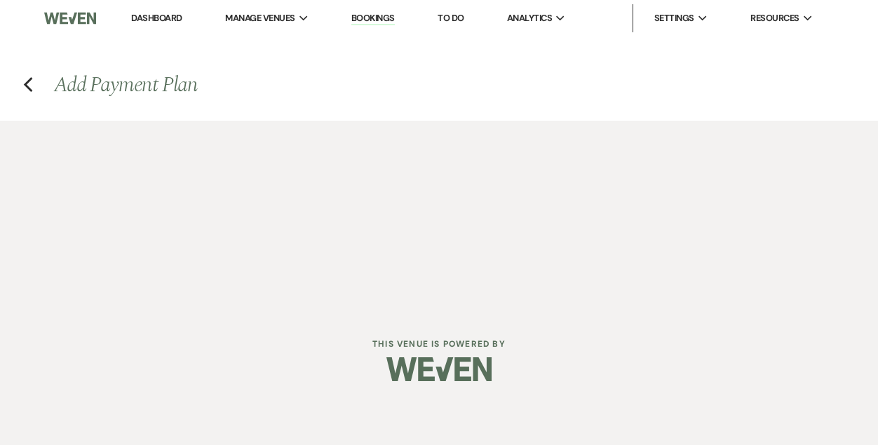
select select "2"
select select "flat"
select select "true"
select select "client"
select select "daily"
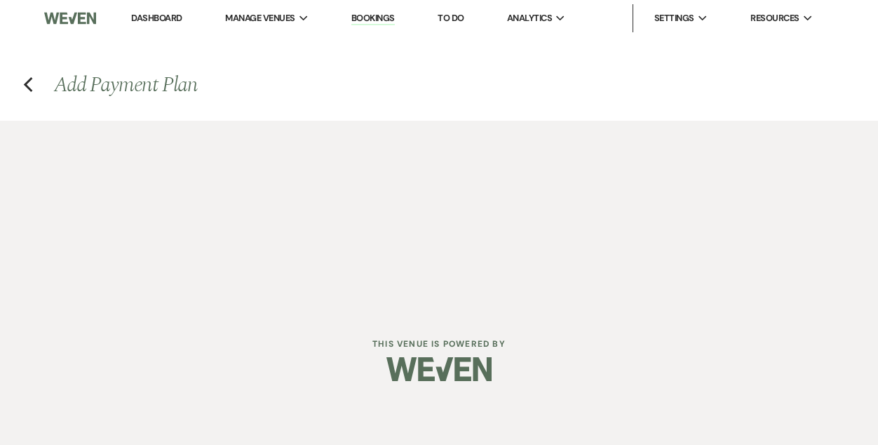
select select "weeks"
select select "complete"
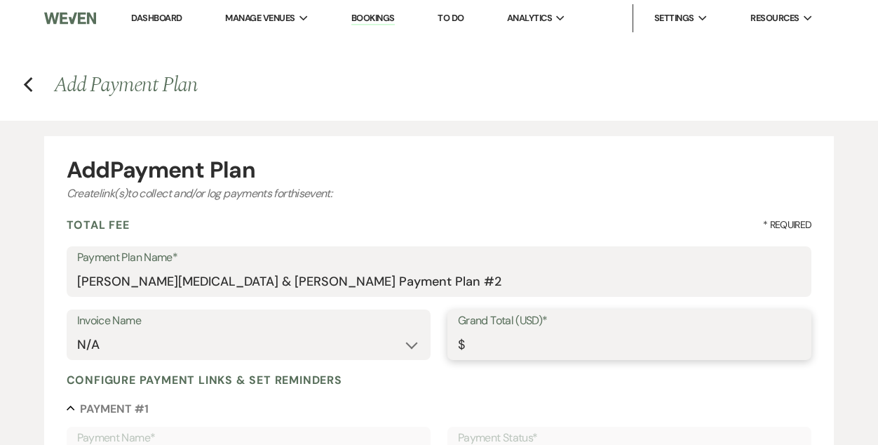
click at [519, 344] on input "Grand Total (USD)*" at bounding box center [629, 344] width 343 height 27
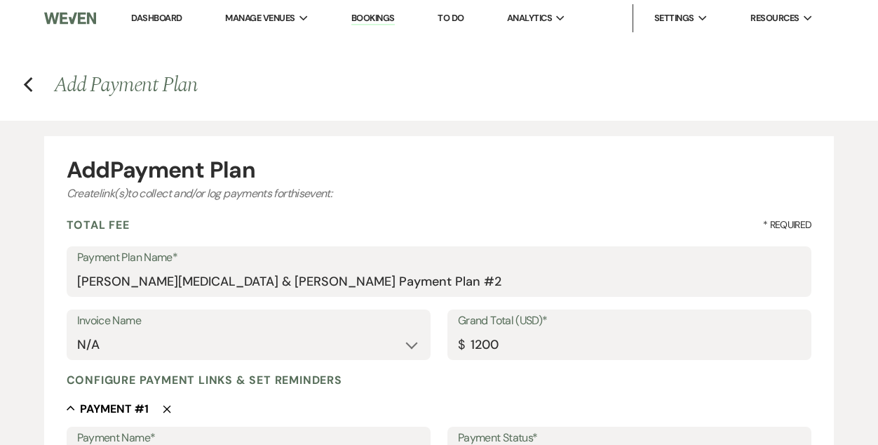
type input "1200.00"
click at [463, 386] on div "Configure payment links & set reminders" at bounding box center [439, 379] width 745 height 15
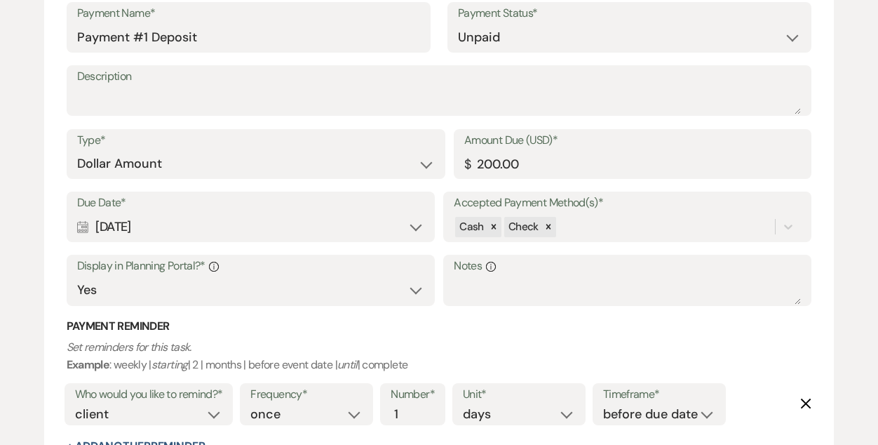
scroll to position [431, 0]
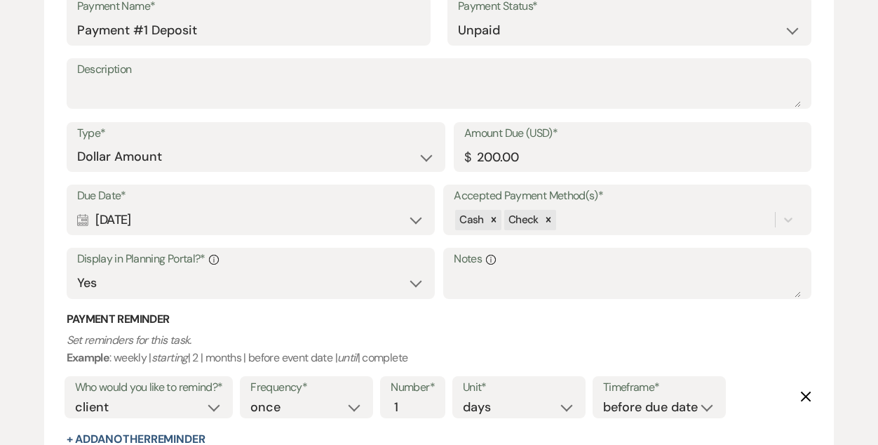
click at [233, 224] on div "Calendar [DATE] Expand" at bounding box center [250, 219] width 347 height 27
select select "week"
select select "afterTodaysDate"
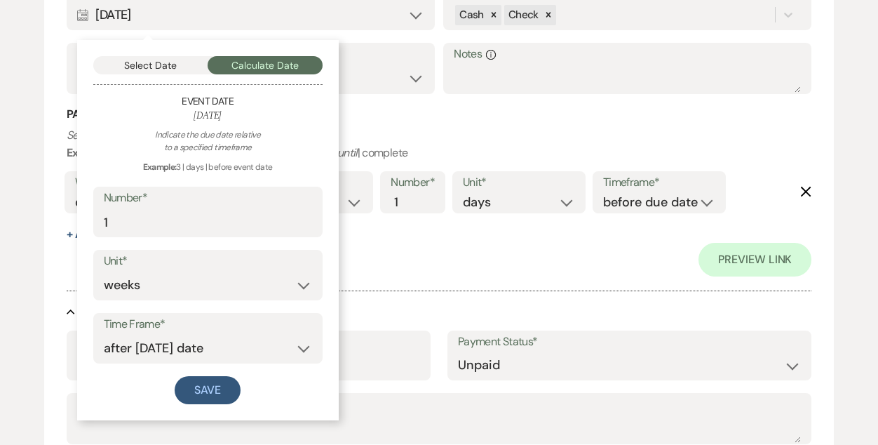
scroll to position [635, 0]
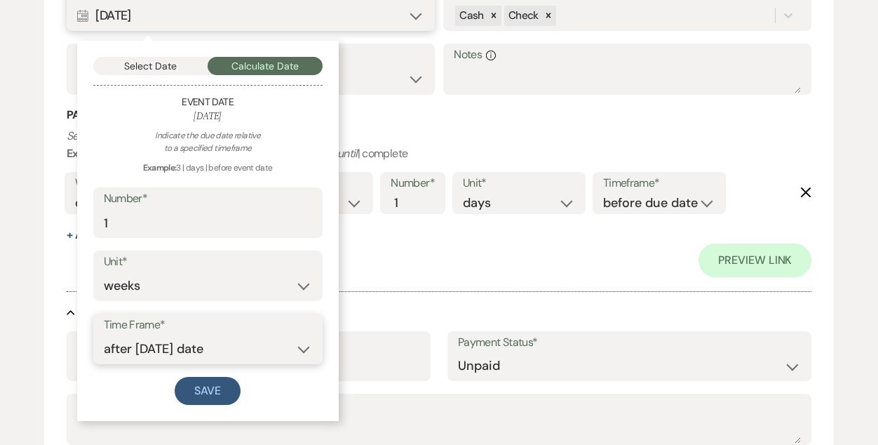
click at [242, 348] on select "before event date after event date after event is booked after [DATE] date" at bounding box center [208, 348] width 208 height 27
click at [130, 69] on button "Select Date" at bounding box center [150, 66] width 115 height 18
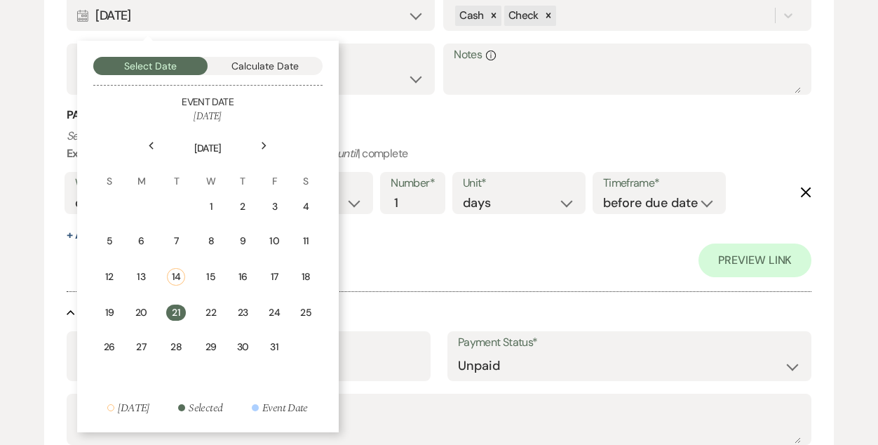
click at [266, 141] on div "Next" at bounding box center [264, 146] width 22 height 22
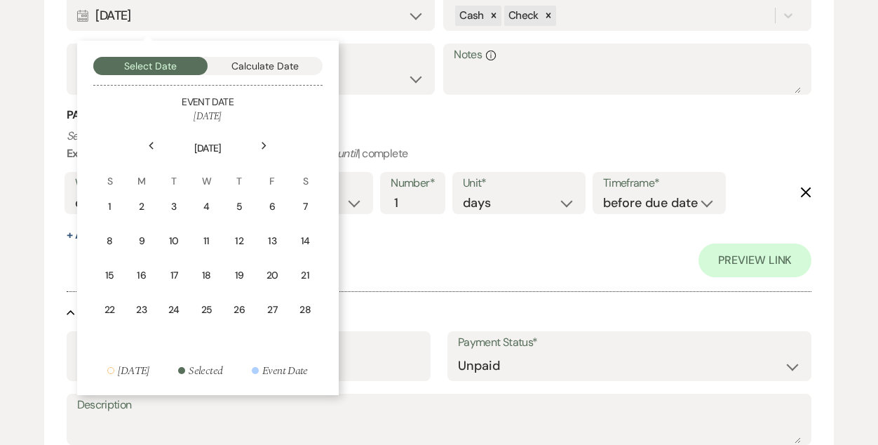
click at [266, 141] on div "Next" at bounding box center [264, 146] width 22 height 22
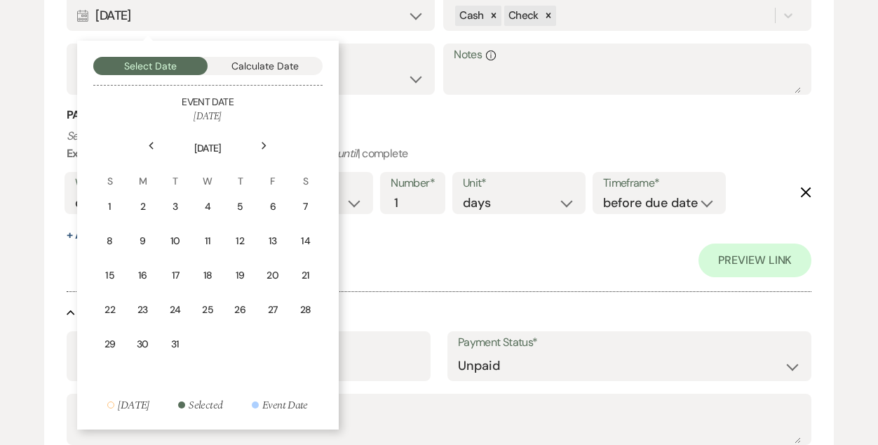
click at [266, 141] on div "Next" at bounding box center [264, 146] width 22 height 22
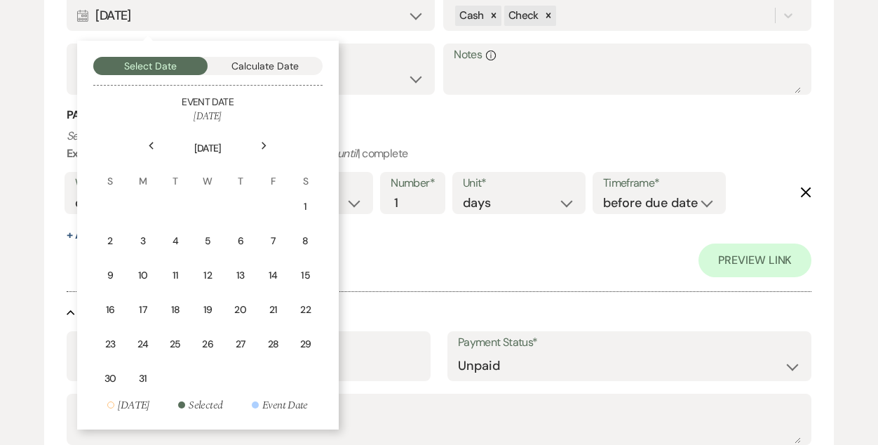
click at [151, 142] on icon "Previous" at bounding box center [151, 146] width 7 height 8
click at [245, 208] on div "4" at bounding box center [239, 206] width 13 height 15
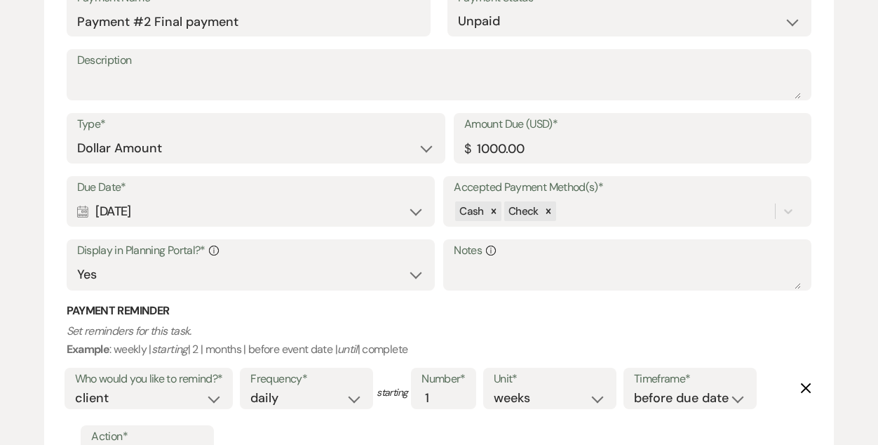
scroll to position [1023, 0]
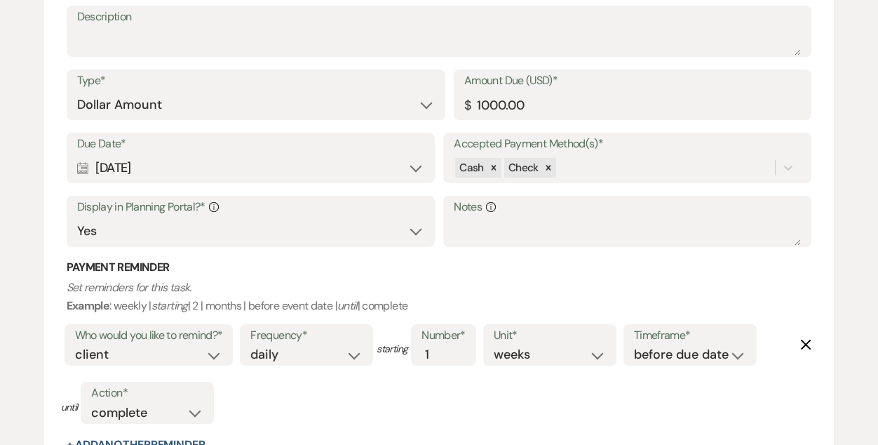
click at [189, 171] on div "Calendar [DATE] Expand" at bounding box center [250, 167] width 347 height 27
select select "month"
select select "beforeEventDate"
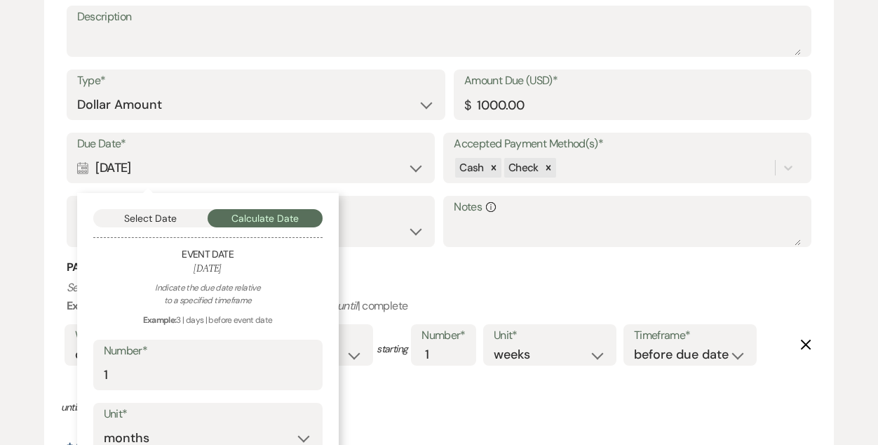
scroll to position [1114, 0]
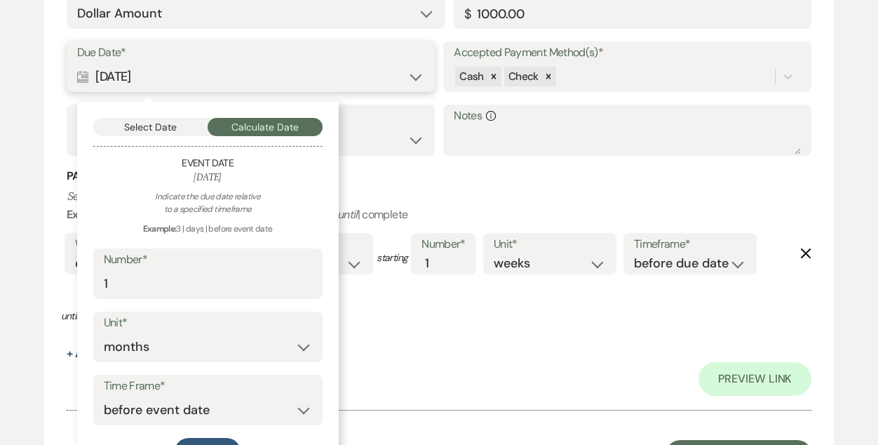
click at [156, 130] on button "Select Date" at bounding box center [150, 127] width 115 height 18
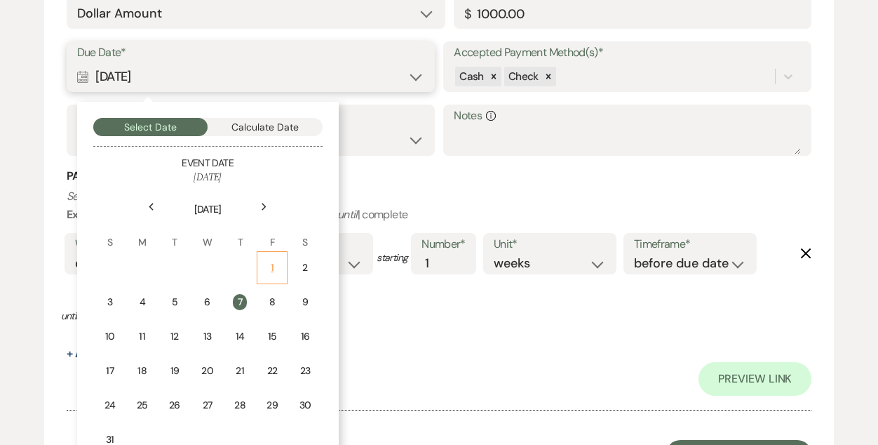
scroll to position [1174, 0]
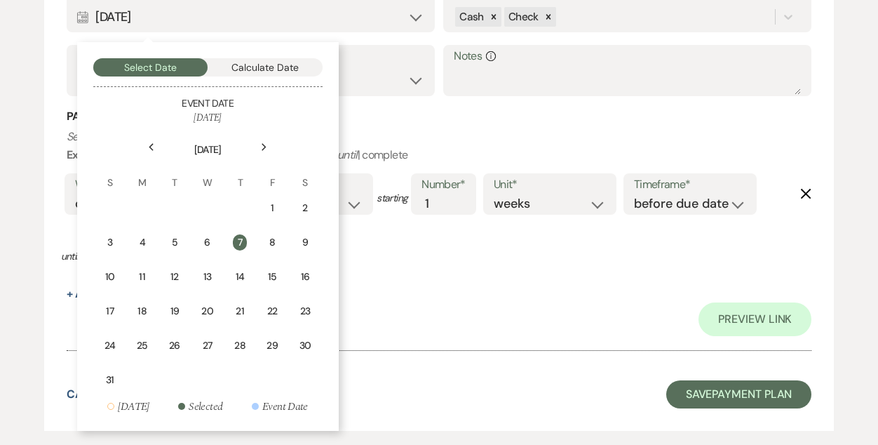
click at [262, 147] on icon "Next" at bounding box center [264, 147] width 7 height 8
click at [243, 208] on div "4" at bounding box center [239, 208] width 13 height 15
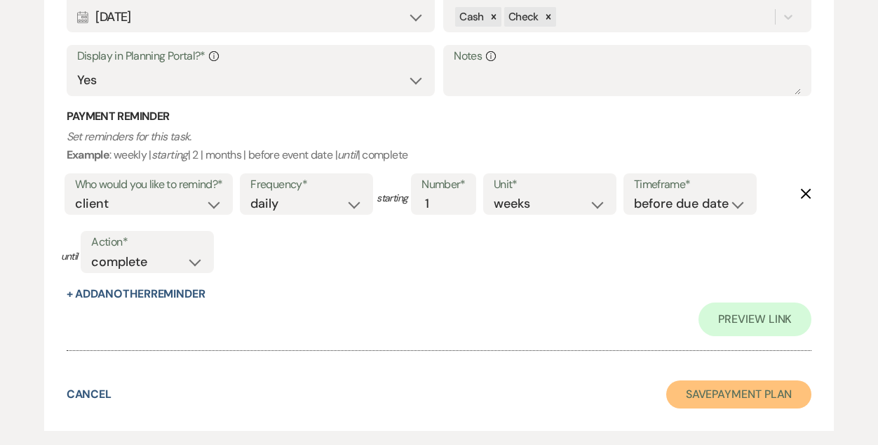
click at [712, 392] on button "Save Payment Plan" at bounding box center [739, 394] width 146 height 28
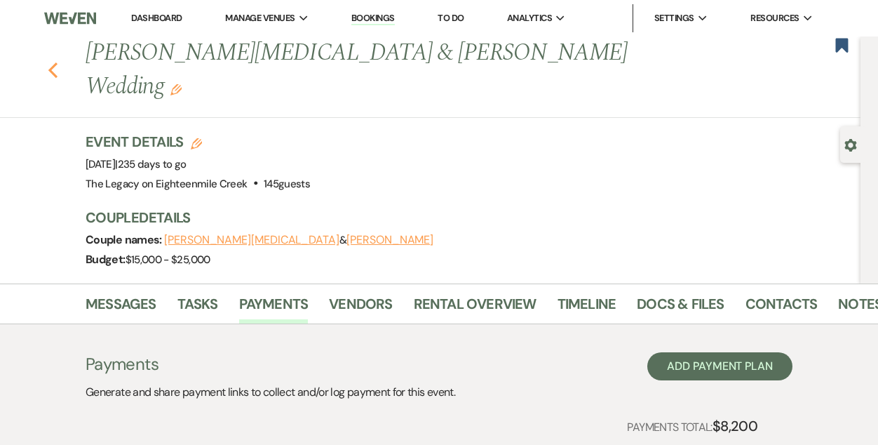
click at [51, 62] on icon "Previous" at bounding box center [53, 70] width 11 height 17
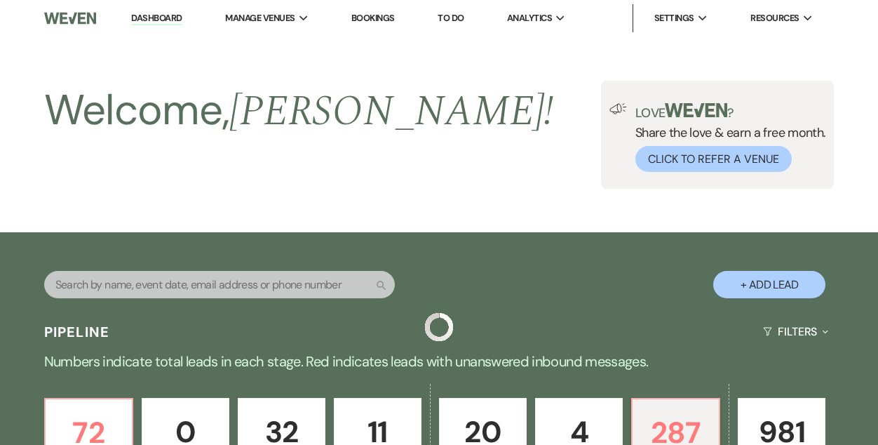
scroll to position [541, 0]
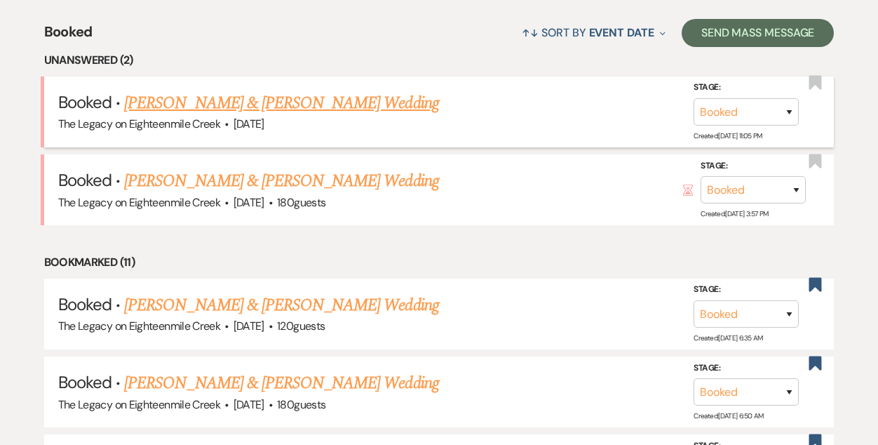
click at [304, 101] on link "[PERSON_NAME] & [PERSON_NAME] Wedding" at bounding box center [281, 102] width 314 height 25
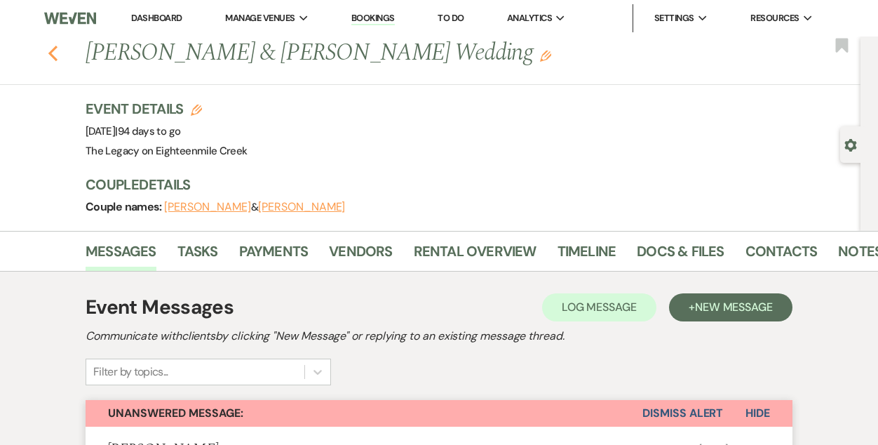
click at [53, 50] on use "button" at bounding box center [52, 53] width 9 height 15
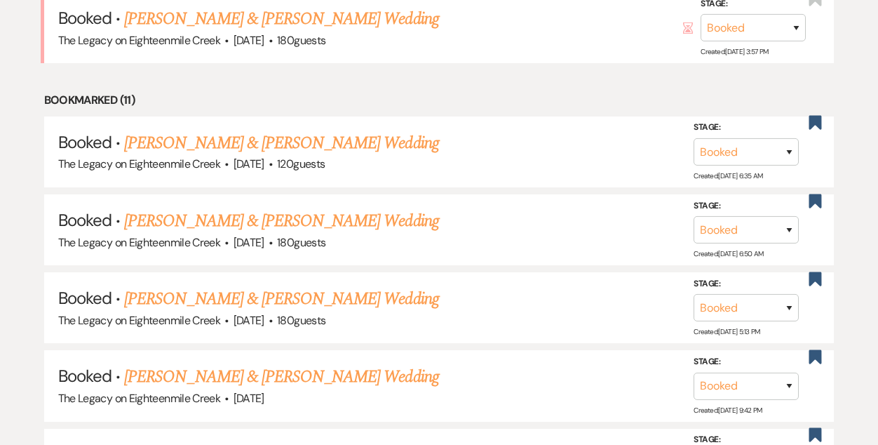
scroll to position [555, 0]
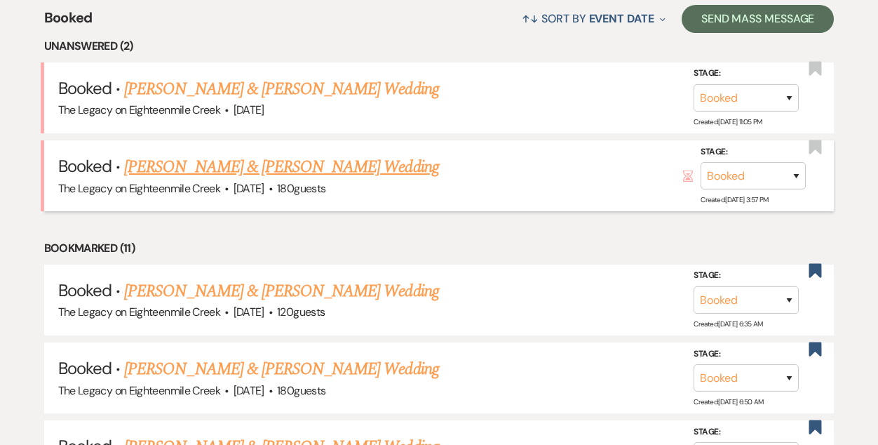
click at [274, 173] on link "[PERSON_NAME] & [PERSON_NAME] Wedding" at bounding box center [281, 166] width 314 height 25
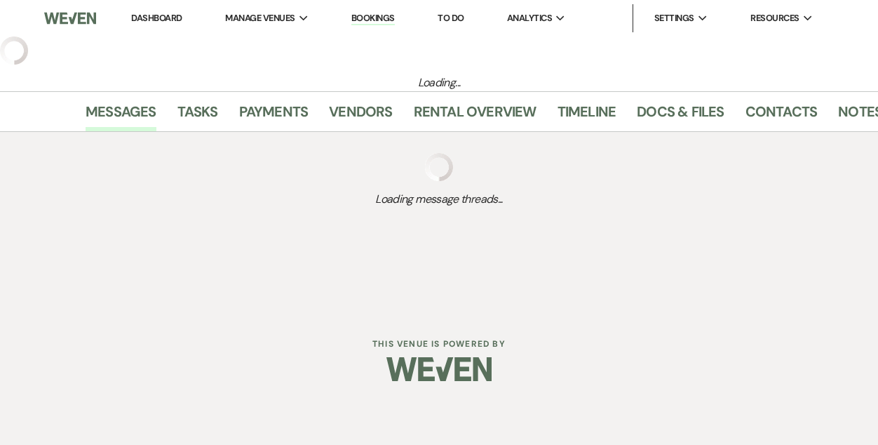
select select "5"
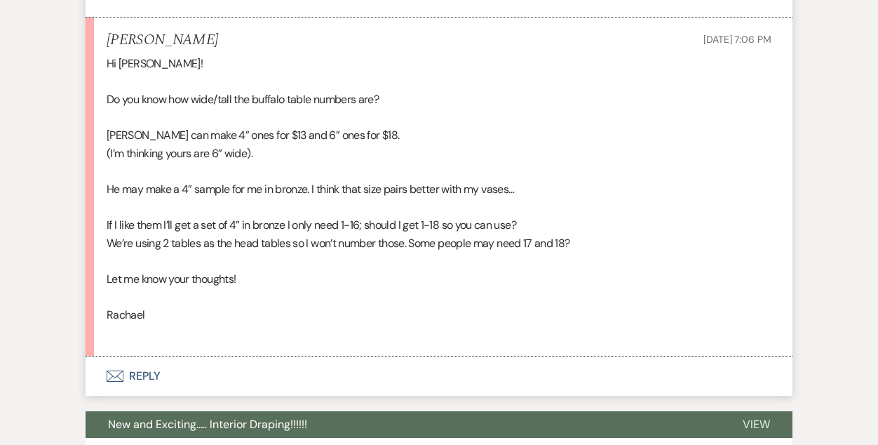
scroll to position [1112, 0]
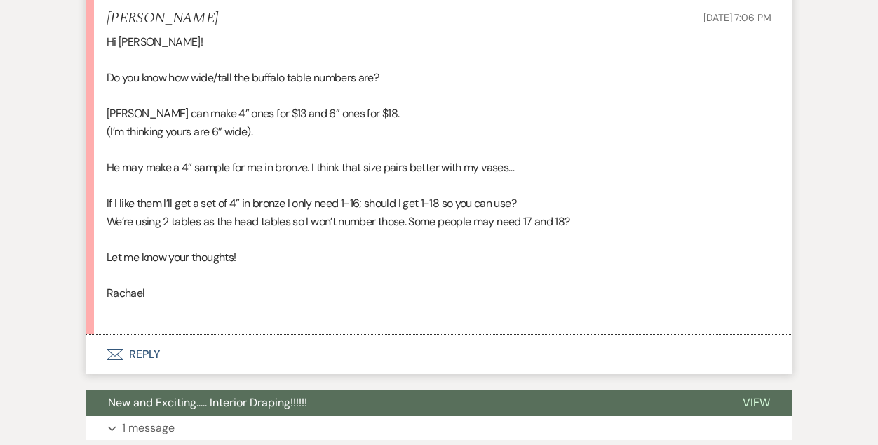
click at [142, 352] on button "Envelope Reply" at bounding box center [439, 353] width 707 height 39
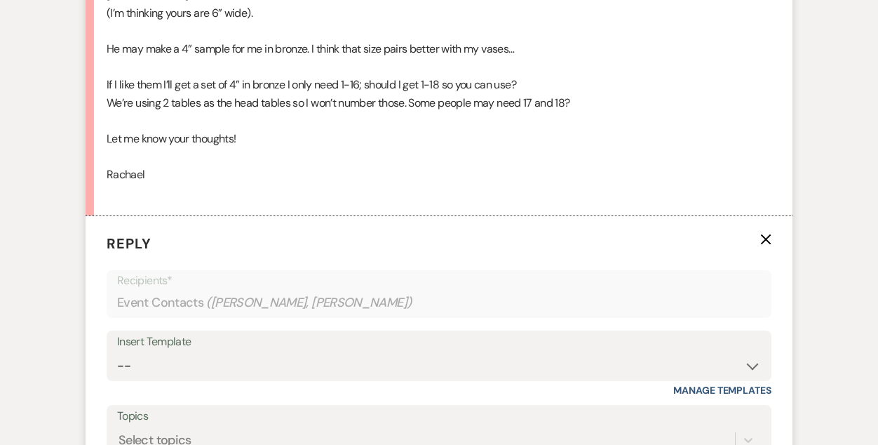
scroll to position [1409, 0]
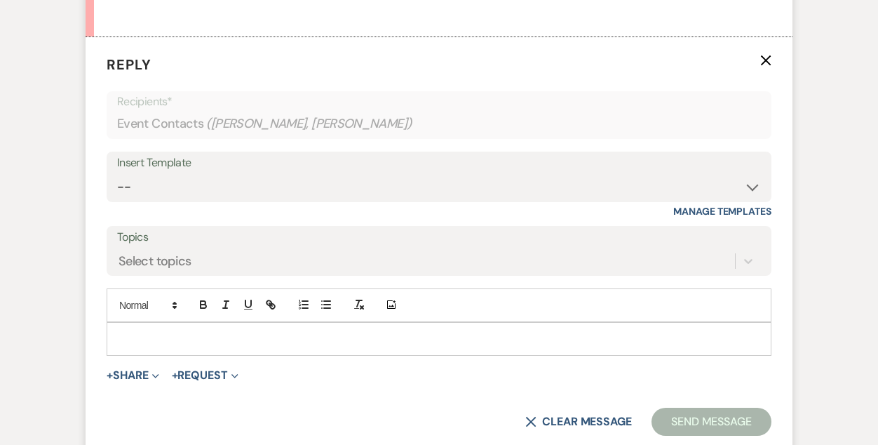
click at [272, 351] on div at bounding box center [438, 339] width 663 height 32
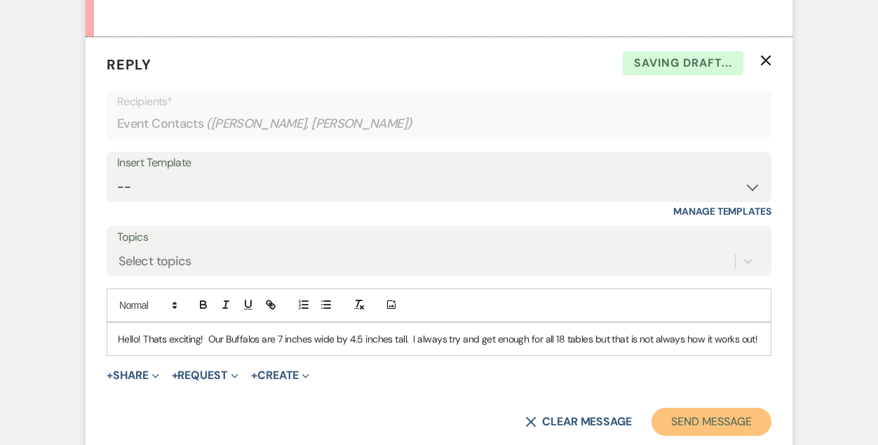
click at [721, 409] on button "Send Message" at bounding box center [711, 421] width 120 height 28
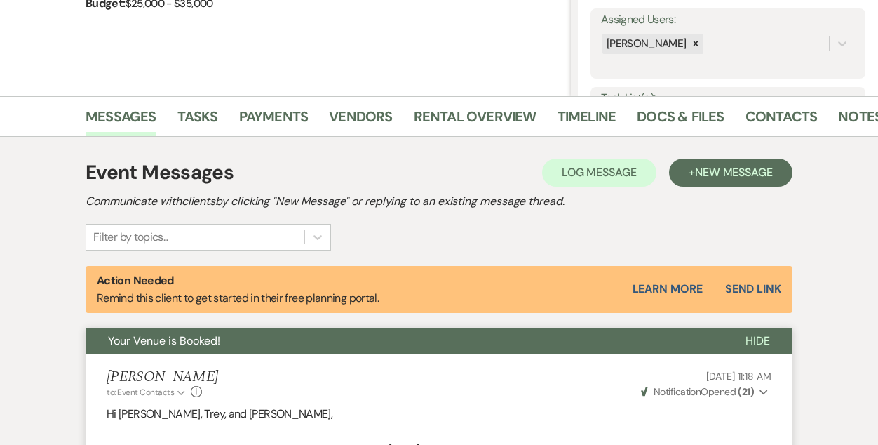
scroll to position [0, 0]
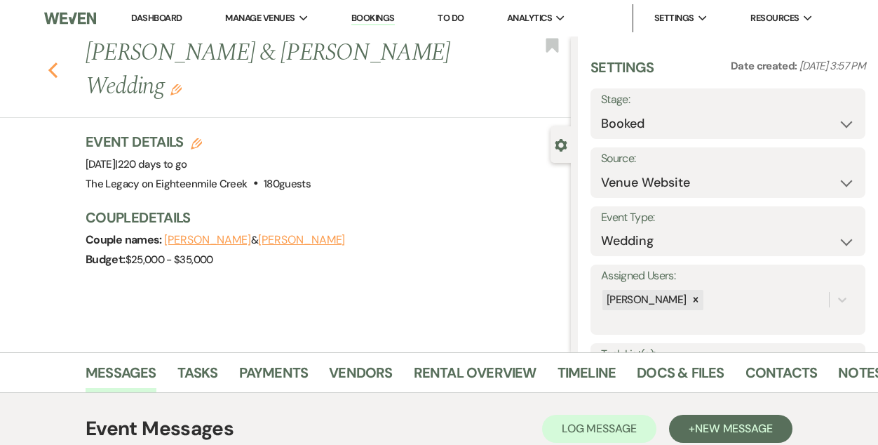
click at [53, 62] on use "button" at bounding box center [52, 69] width 9 height 15
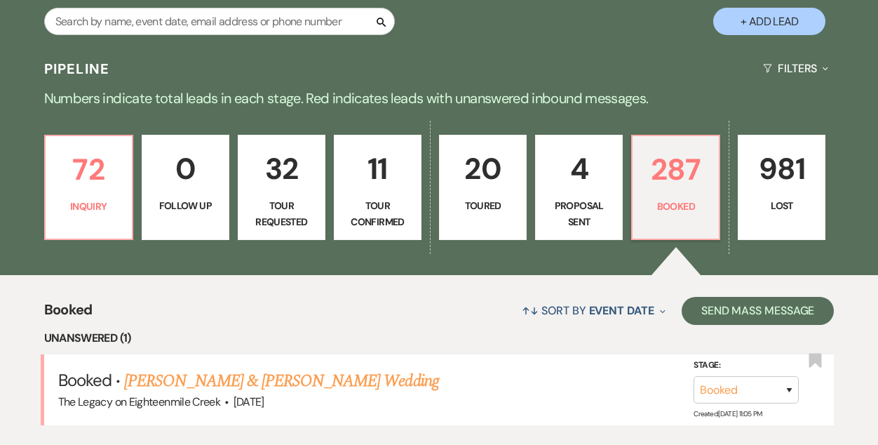
scroll to position [266, 0]
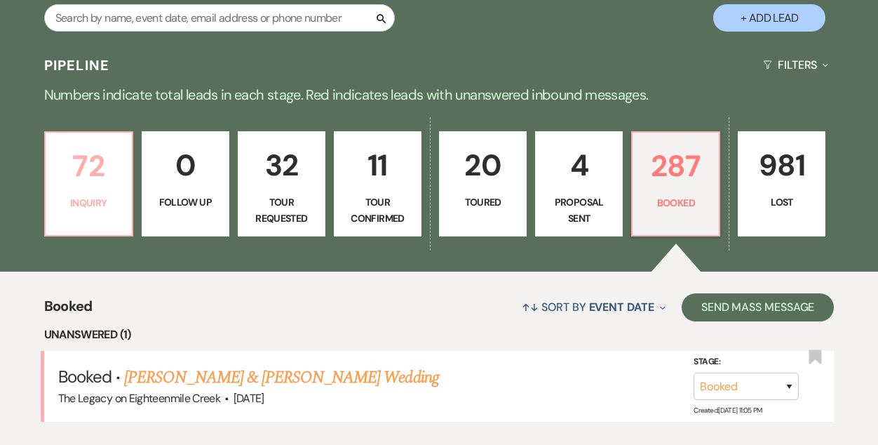
click at [62, 204] on p "Inquiry" at bounding box center [88, 202] width 69 height 15
